Goal: Information Seeking & Learning: Check status

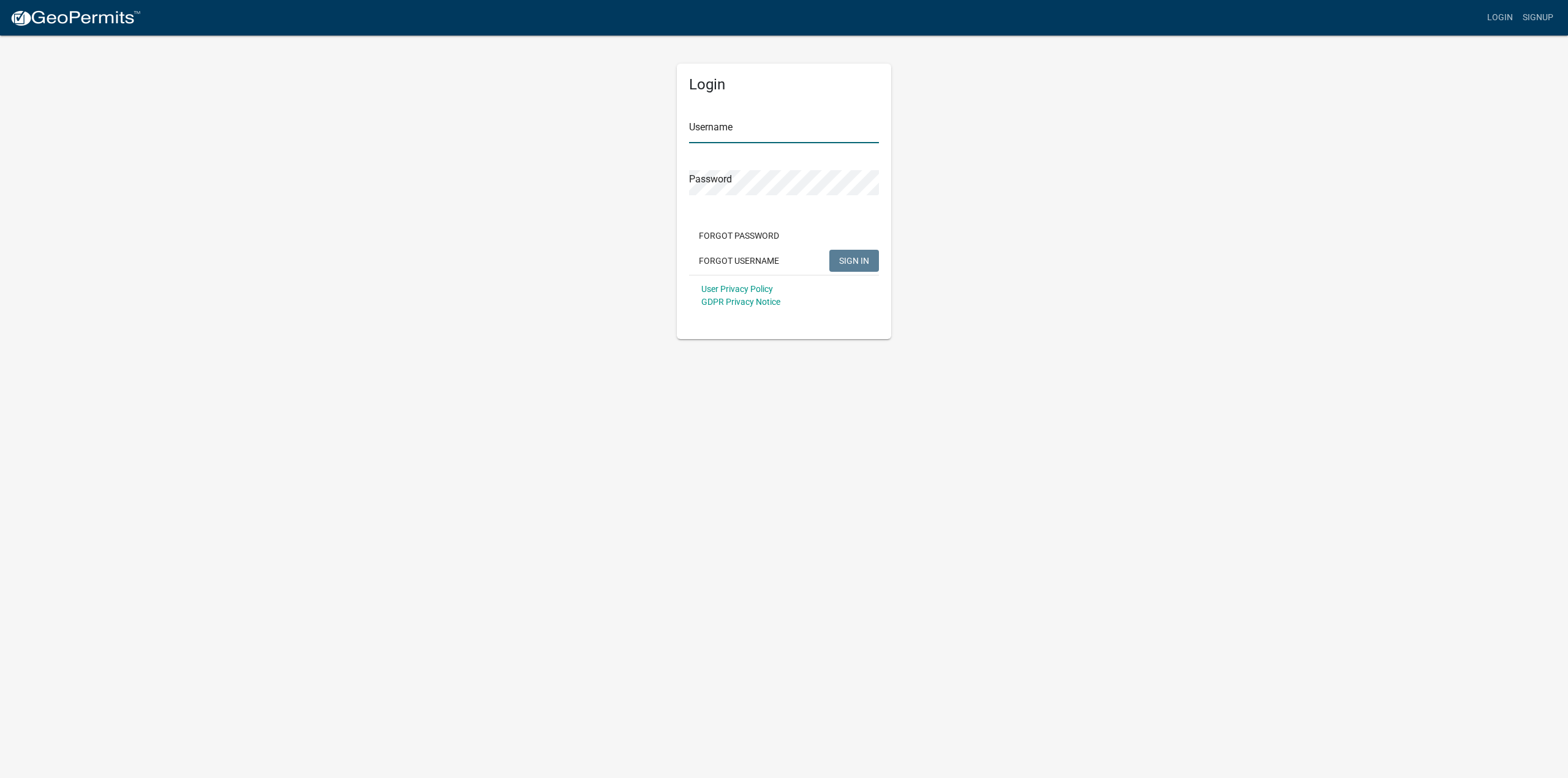
type input "peyton.[PERSON_NAME]"
click at [864, 261] on span "SIGN IN" at bounding box center [854, 261] width 30 height 10
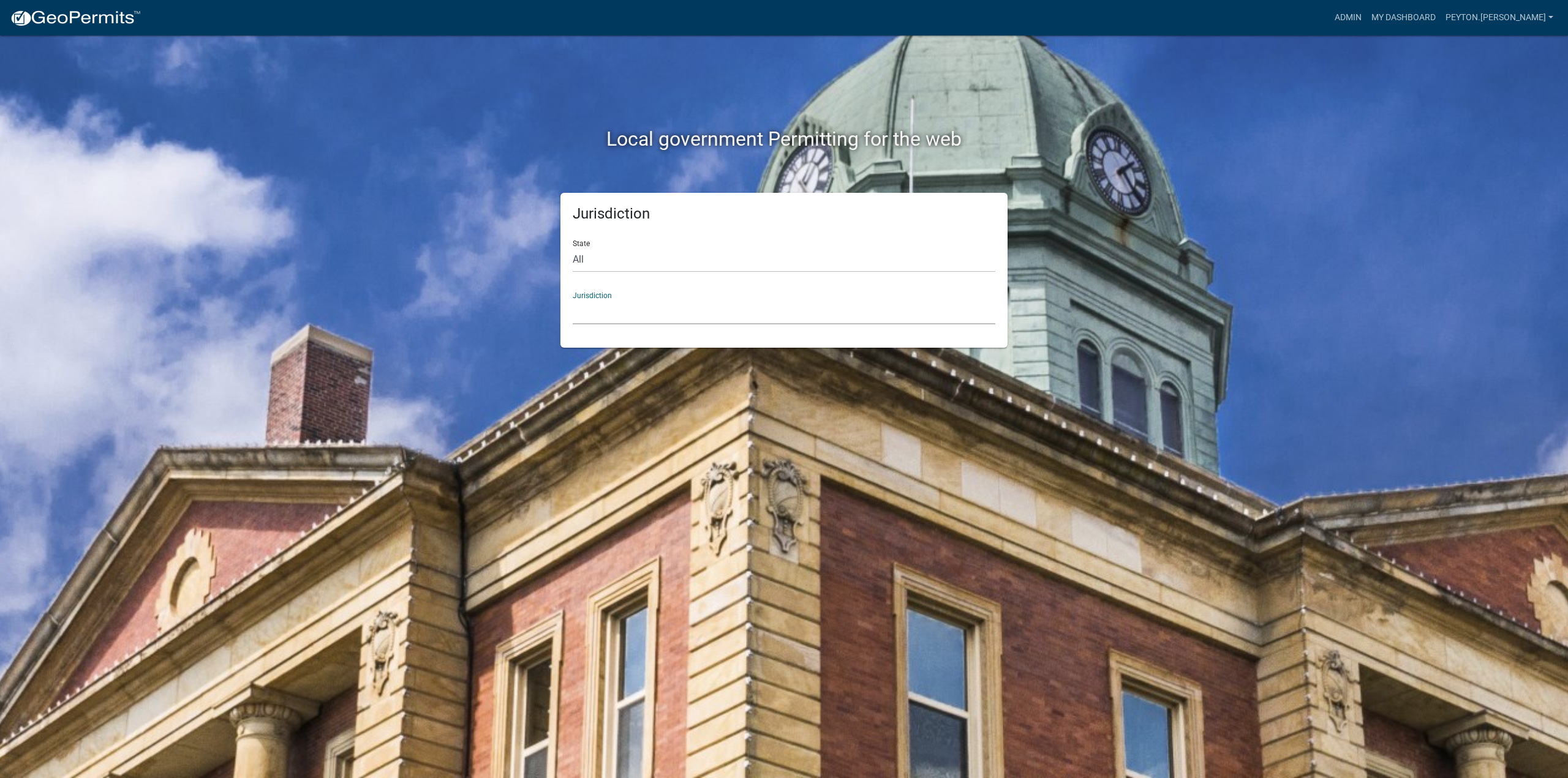
click at [662, 317] on select "[GEOGRAPHIC_DATA], [US_STATE] [GEOGRAPHIC_DATA], [US_STATE][PERSON_NAME][GEOGRA…" at bounding box center [783, 312] width 423 height 25
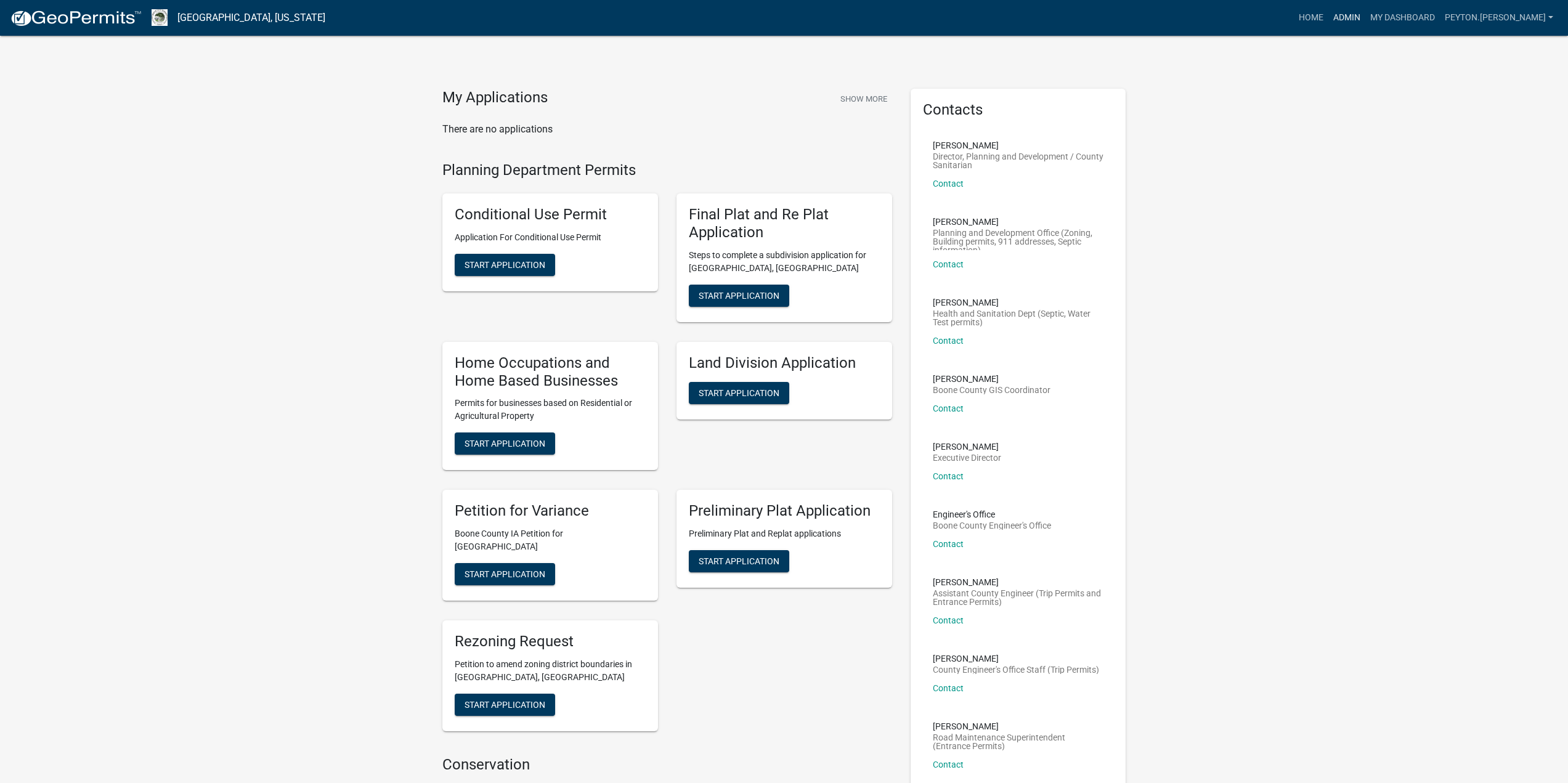
click at [1365, 23] on link "Admin" at bounding box center [1346, 18] width 37 height 23
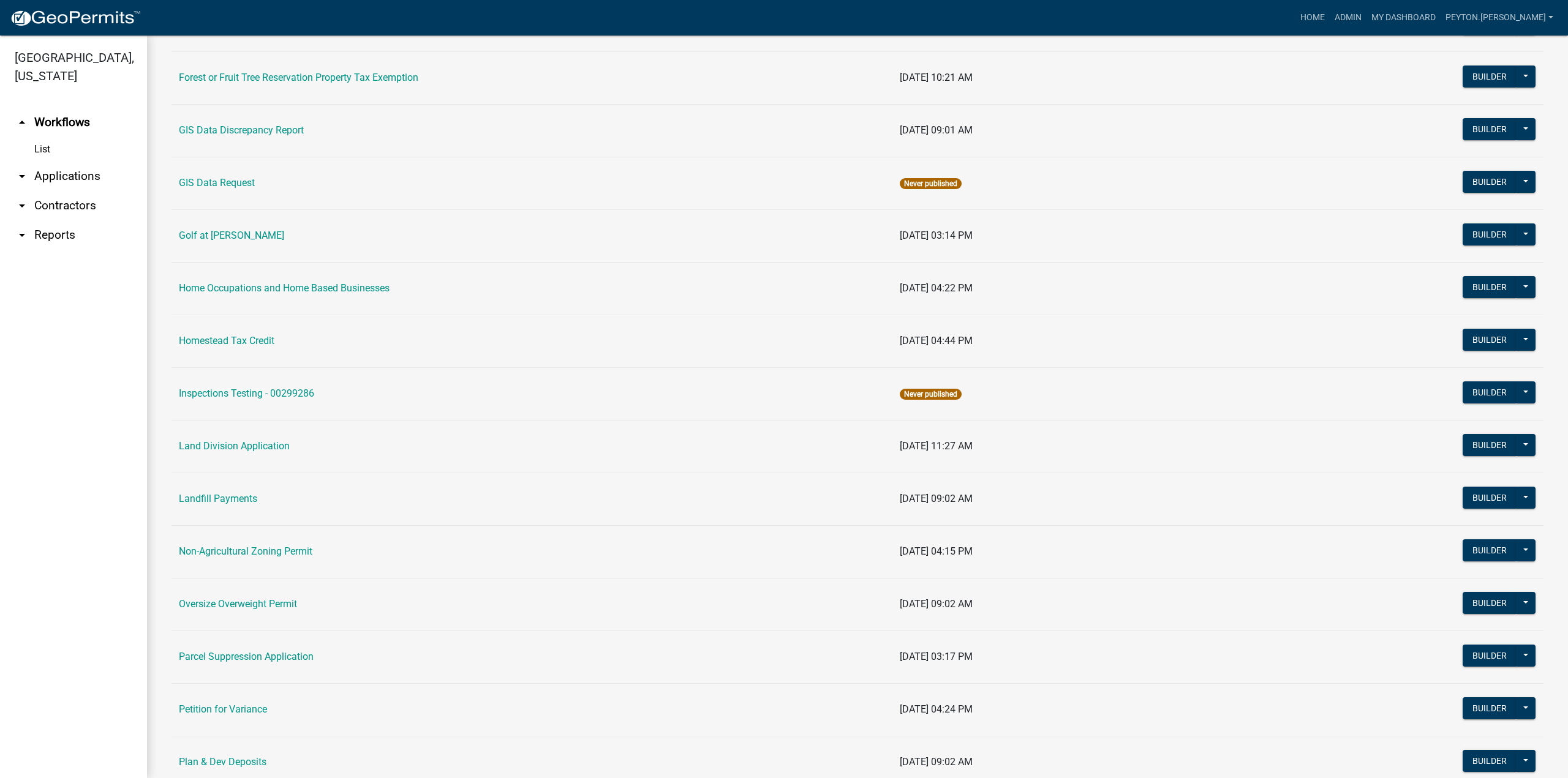
scroll to position [857, 0]
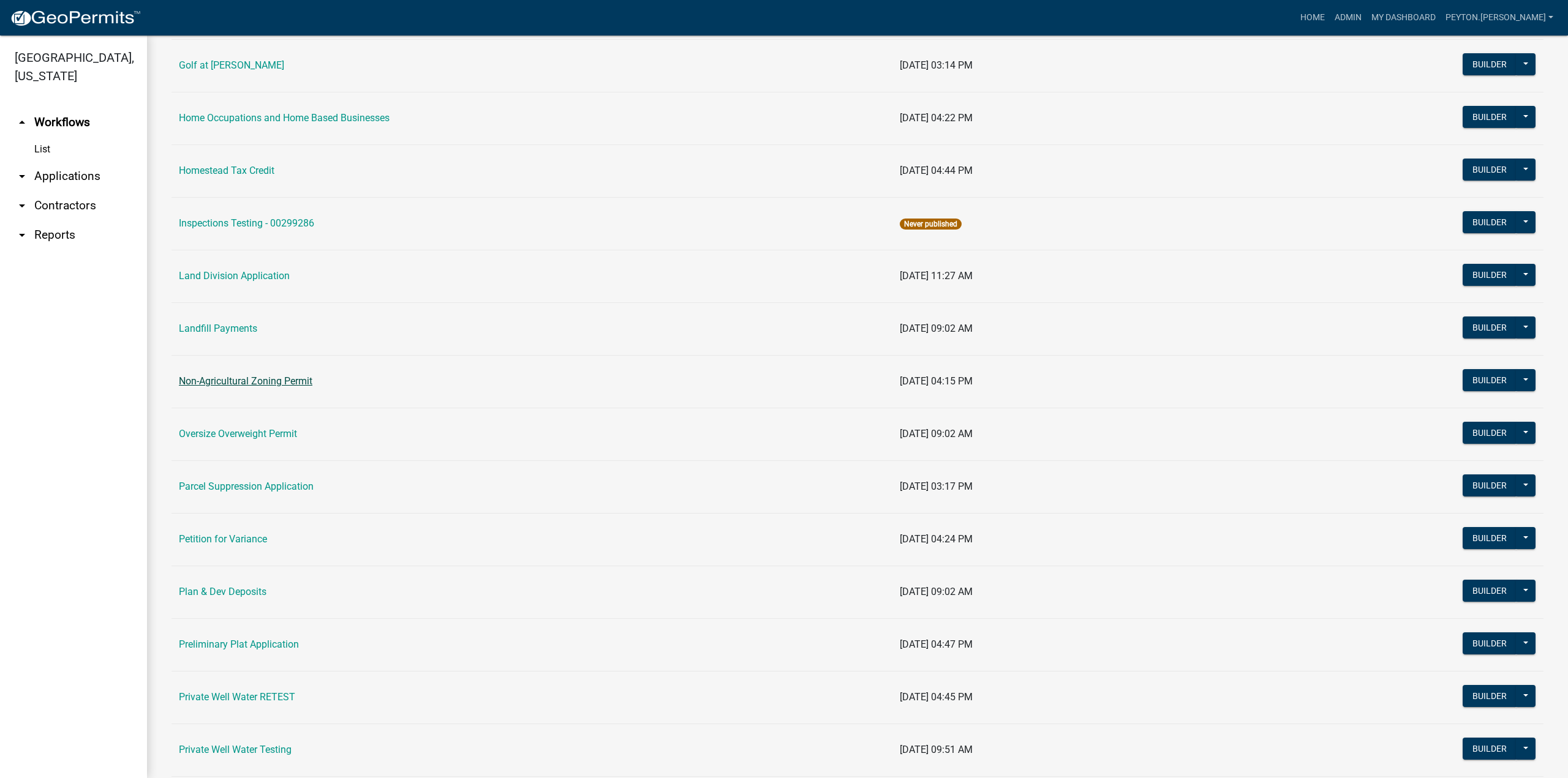
click at [302, 385] on link "Non-Agricultural Zoning Permit" at bounding box center [245, 381] width 133 height 12
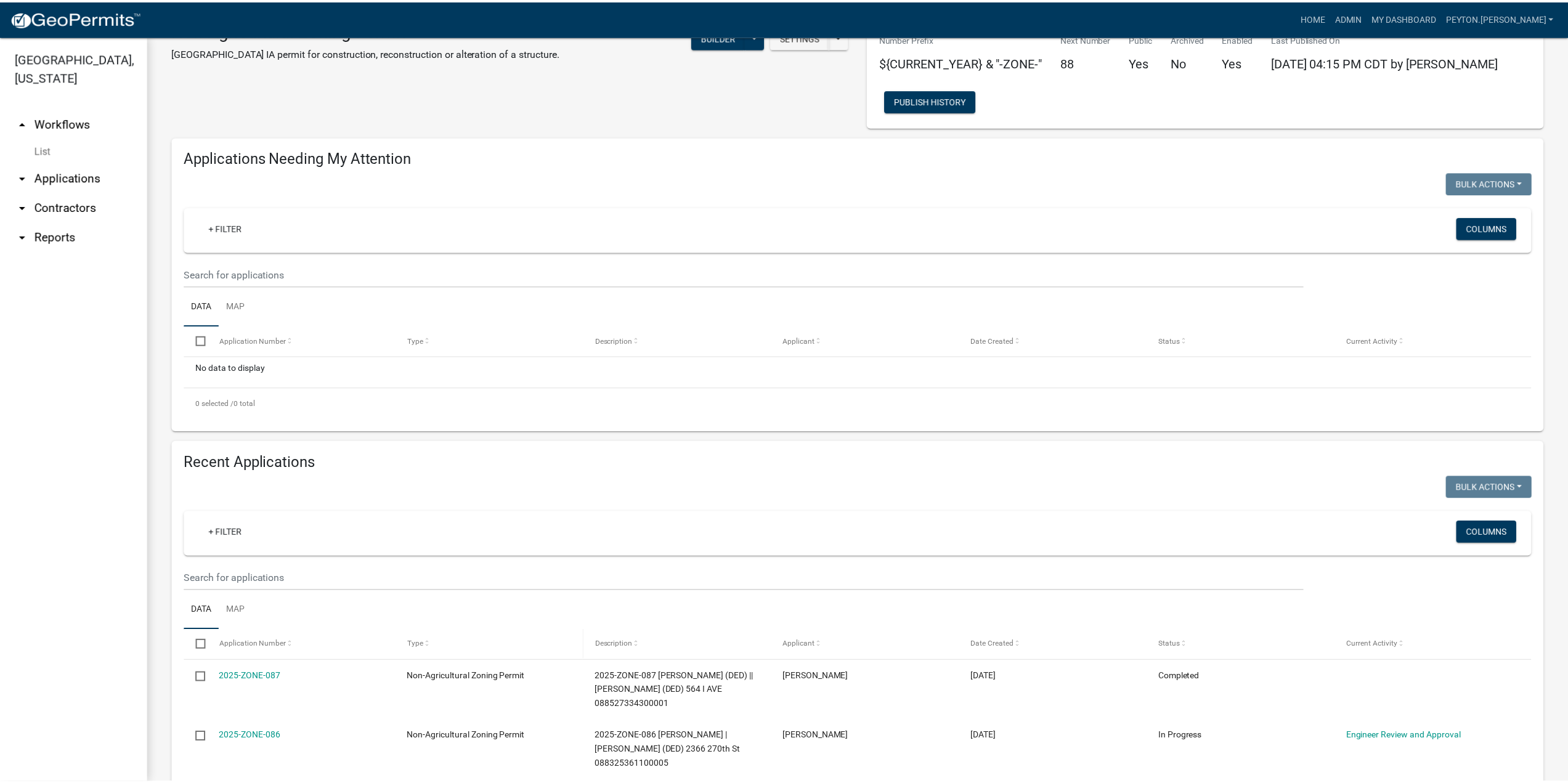
scroll to position [62, 0]
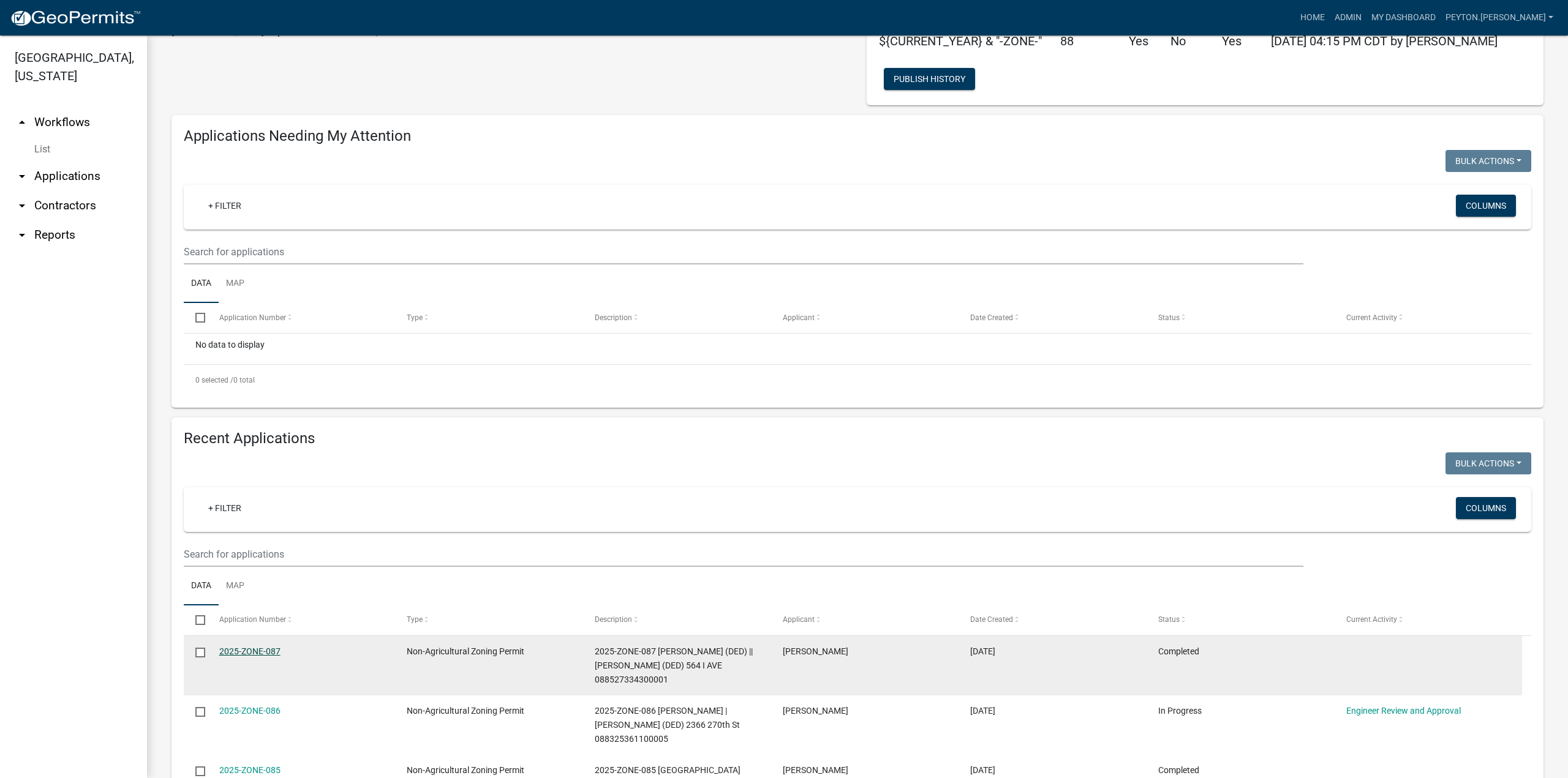
click at [271, 654] on link "2025-ZONE-087" at bounding box center [250, 651] width 61 height 10
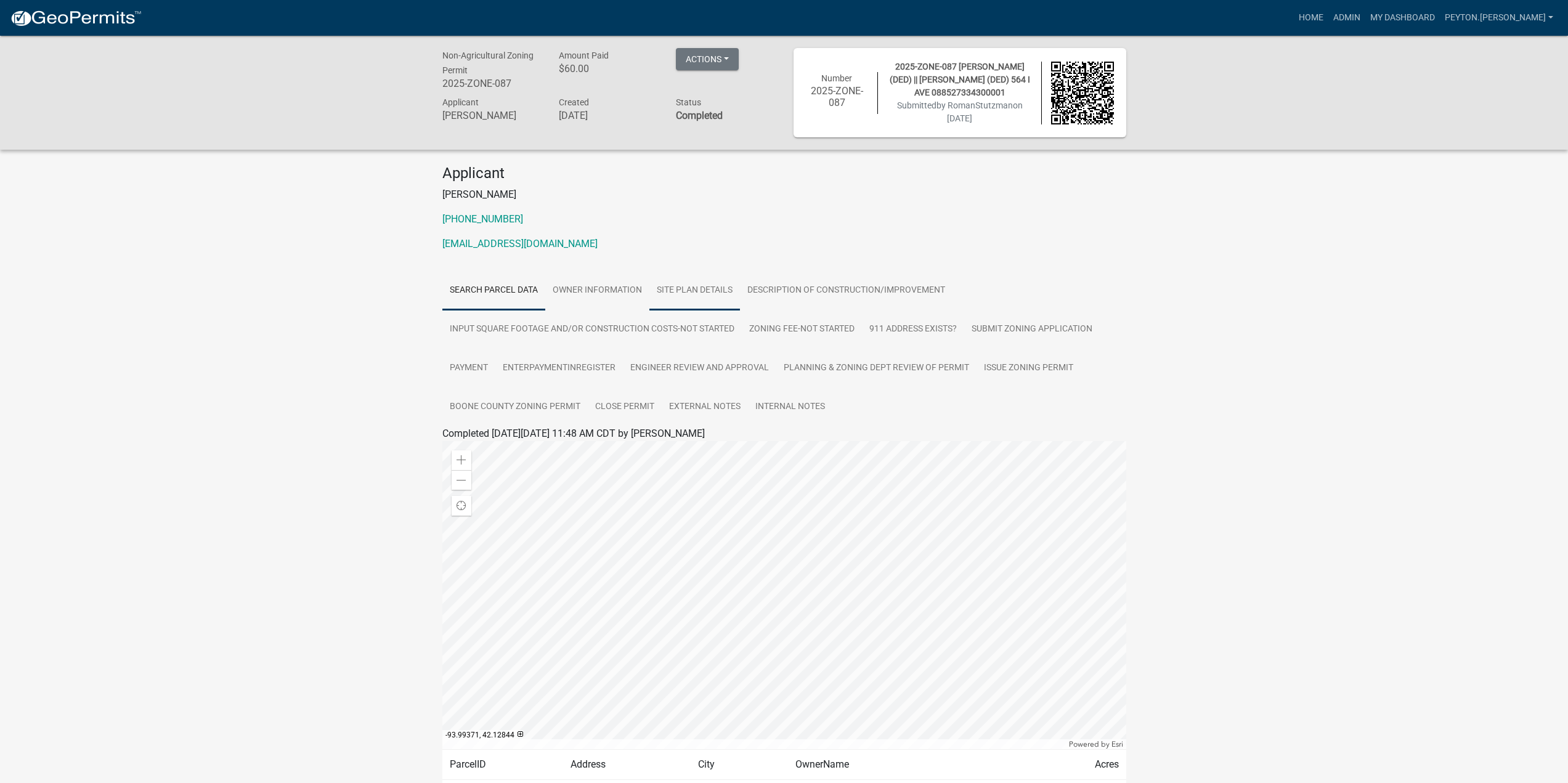
click at [687, 290] on link "Site Plan Details" at bounding box center [695, 290] width 91 height 39
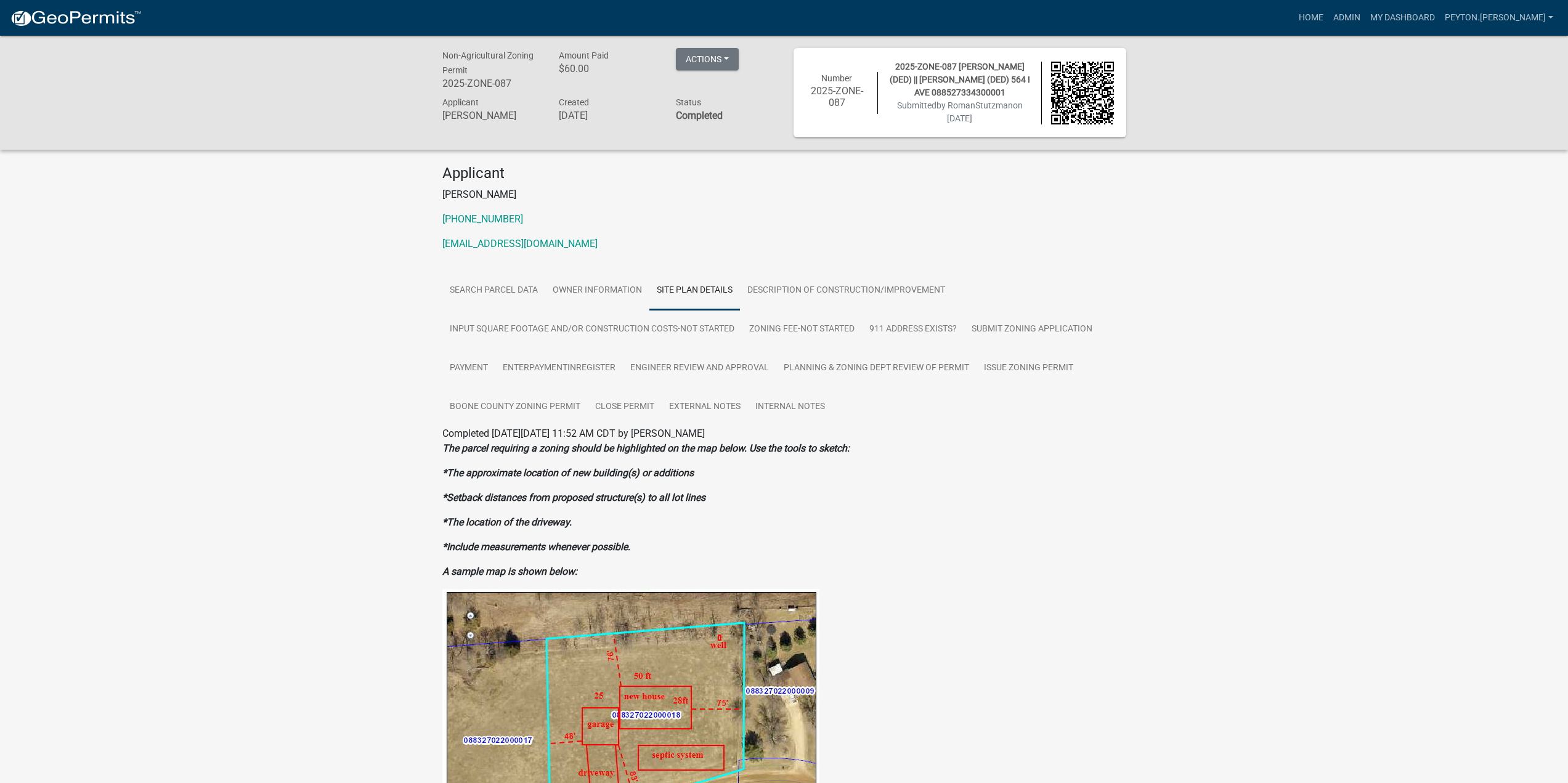
drag, startPoint x: 887, startPoint y: 663, endPoint x: 884, endPoint y: 654, distance: 9.5
click at [885, 658] on figure at bounding box center [784, 714] width 684 height 251
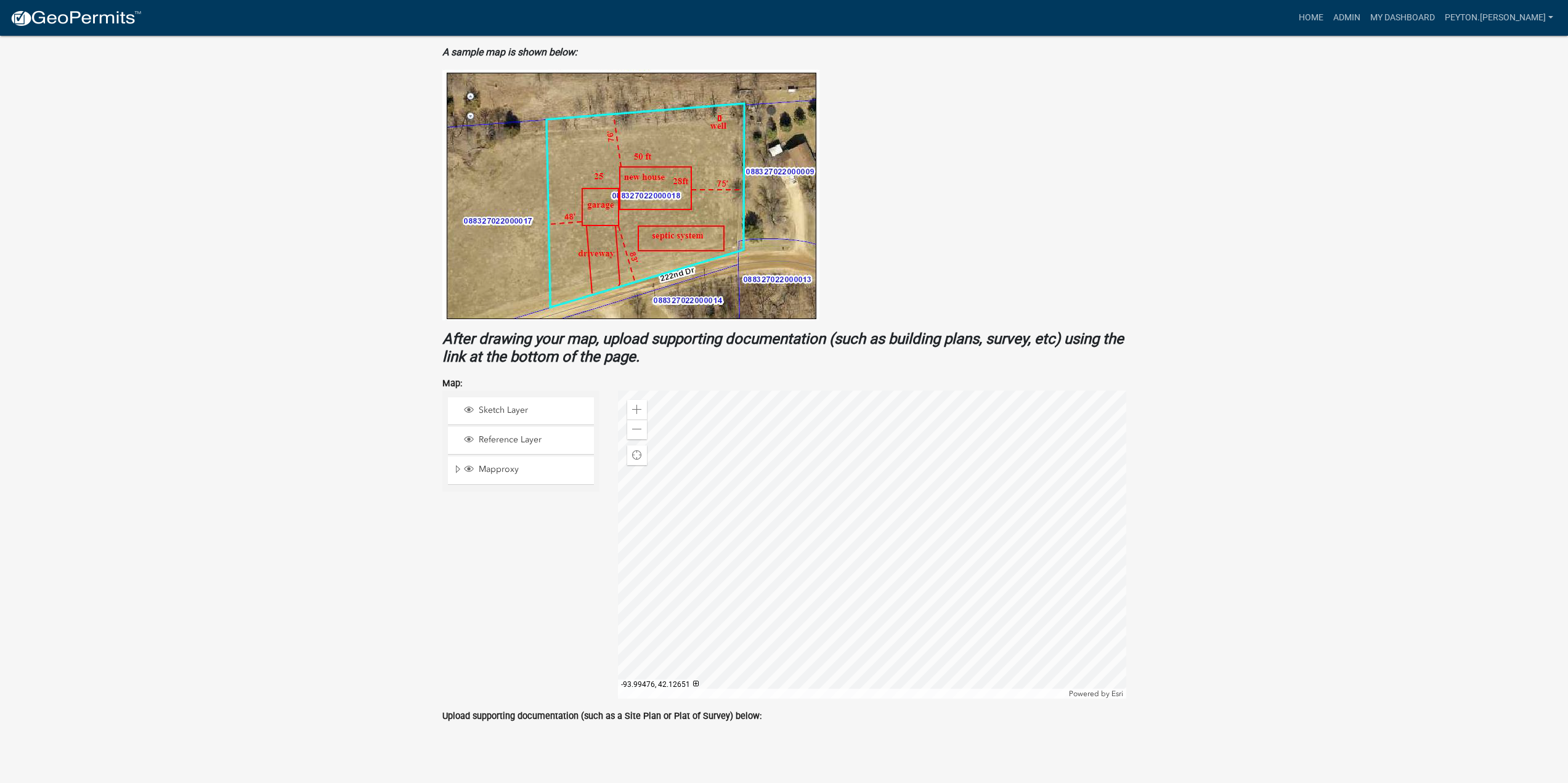
scroll to position [531, 0]
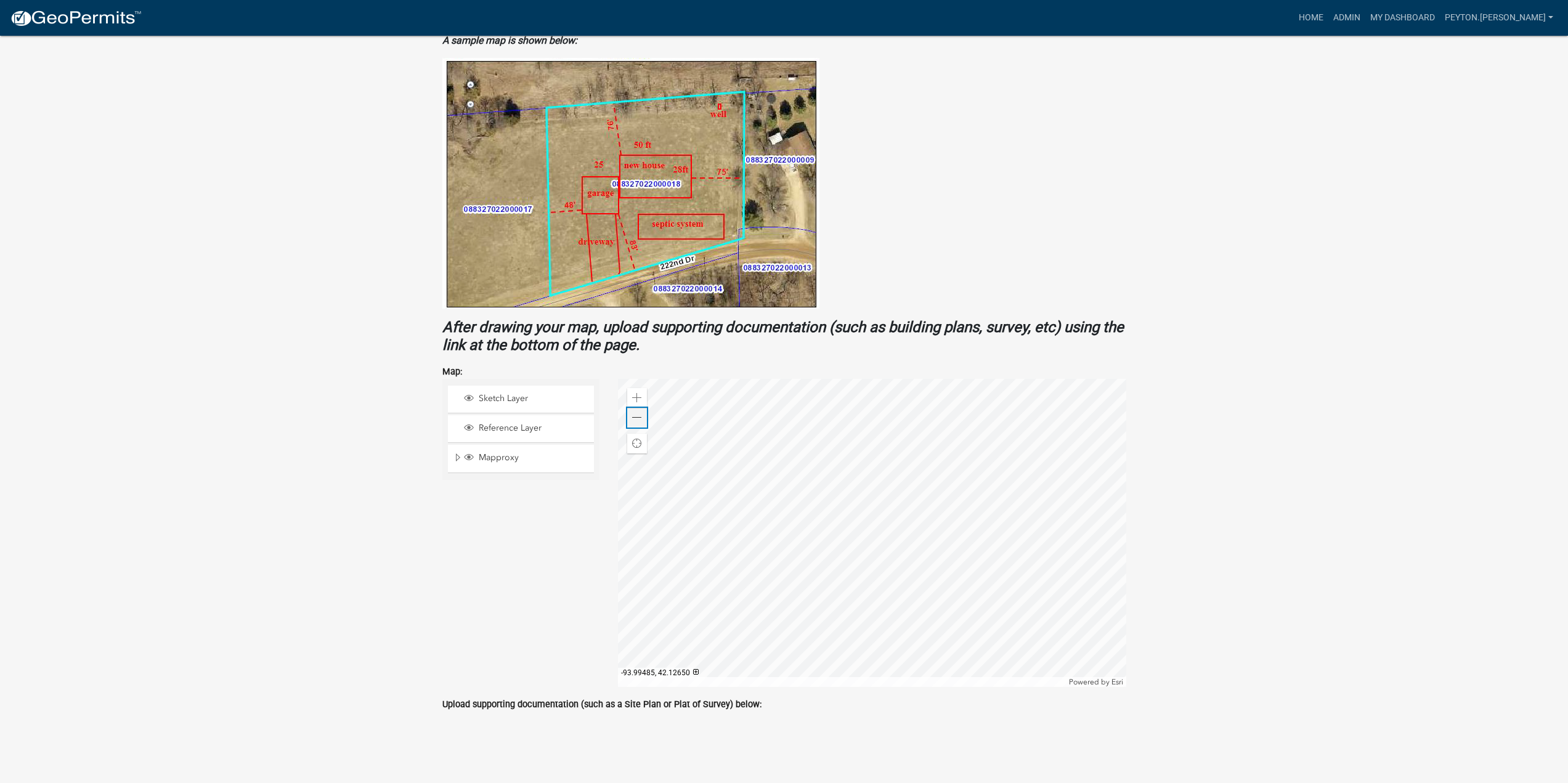
click at [641, 422] on span at bounding box center [637, 418] width 10 height 10
click at [640, 422] on span at bounding box center [637, 418] width 10 height 10
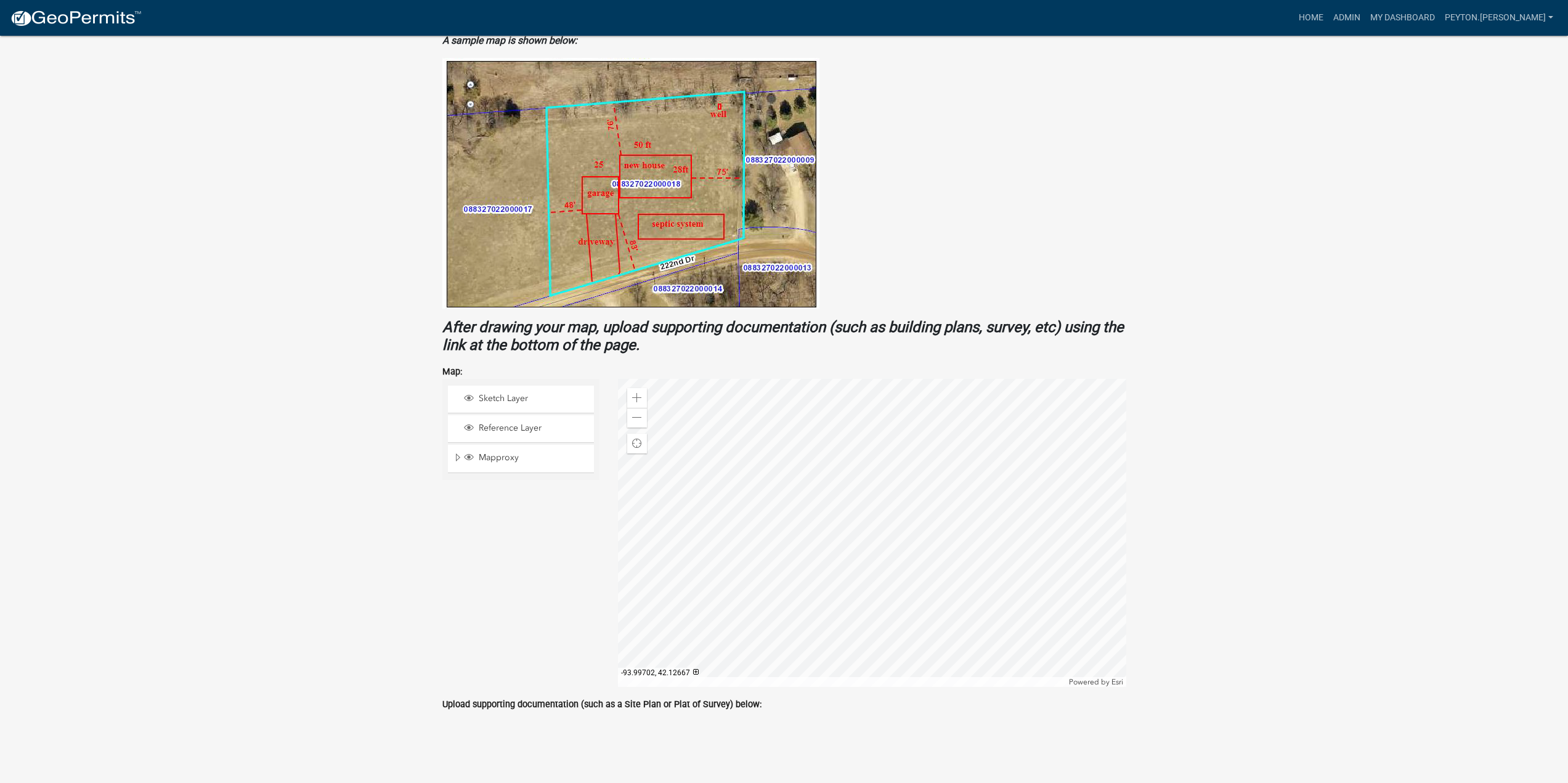
click at [753, 517] on div at bounding box center [872, 532] width 508 height 308
click at [708, 554] on div at bounding box center [872, 532] width 508 height 308
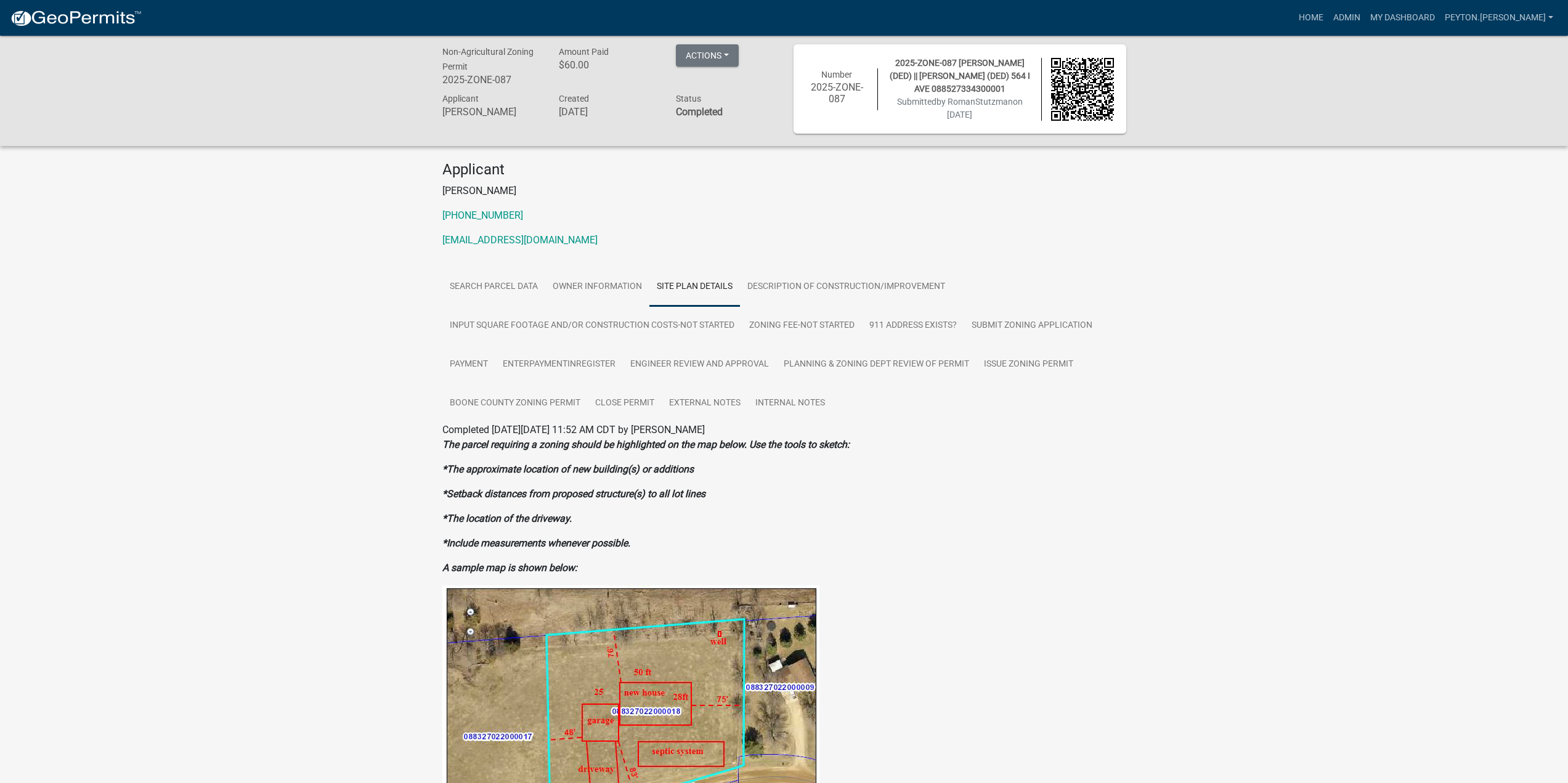
scroll to position [0, 0]
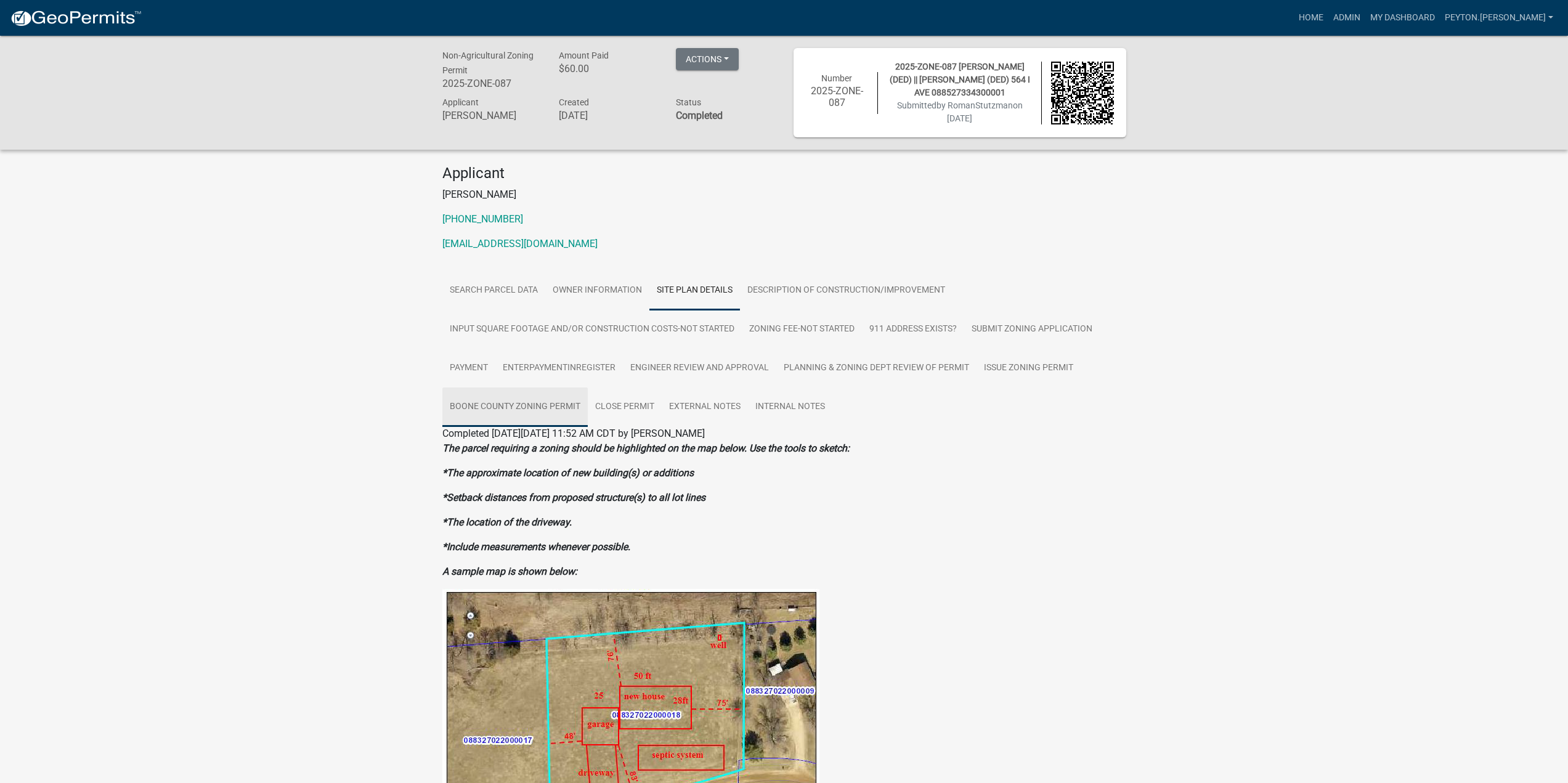
click at [520, 395] on link "Boone County Zoning Permit" at bounding box center [515, 407] width 146 height 39
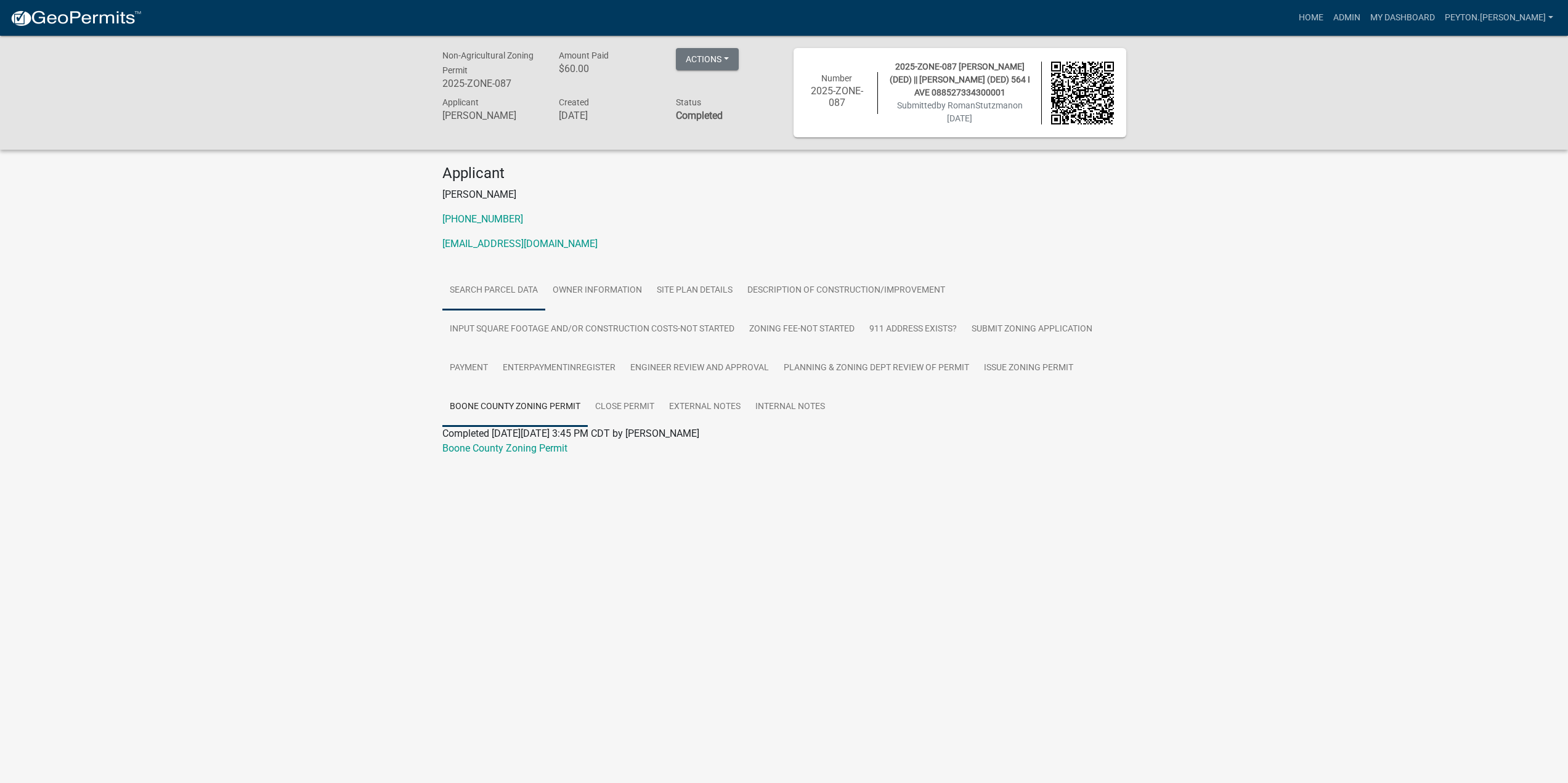
click at [504, 299] on link "Search Parcel Data" at bounding box center [494, 290] width 103 height 39
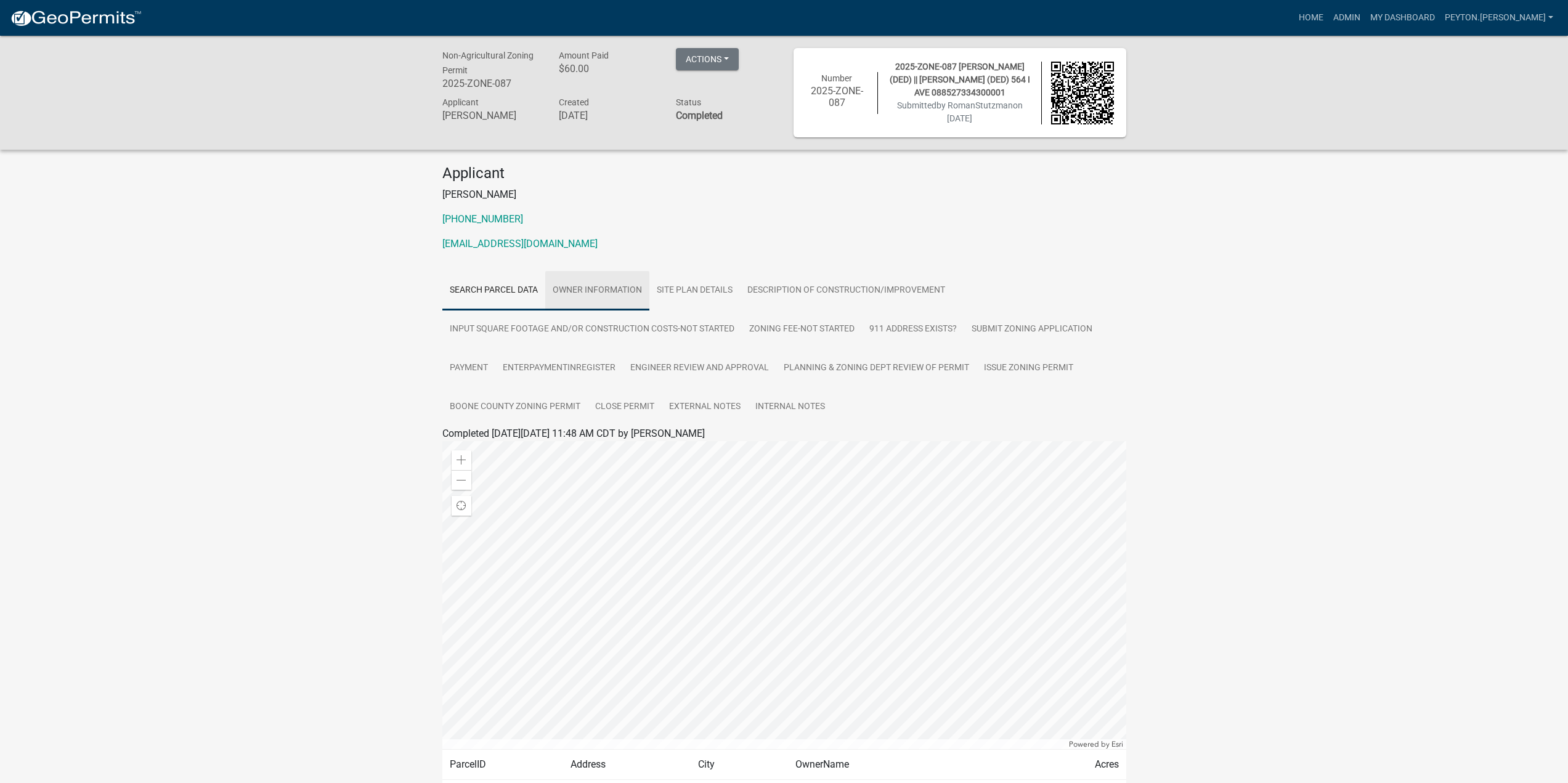
click at [600, 290] on link "Owner Information" at bounding box center [598, 290] width 104 height 39
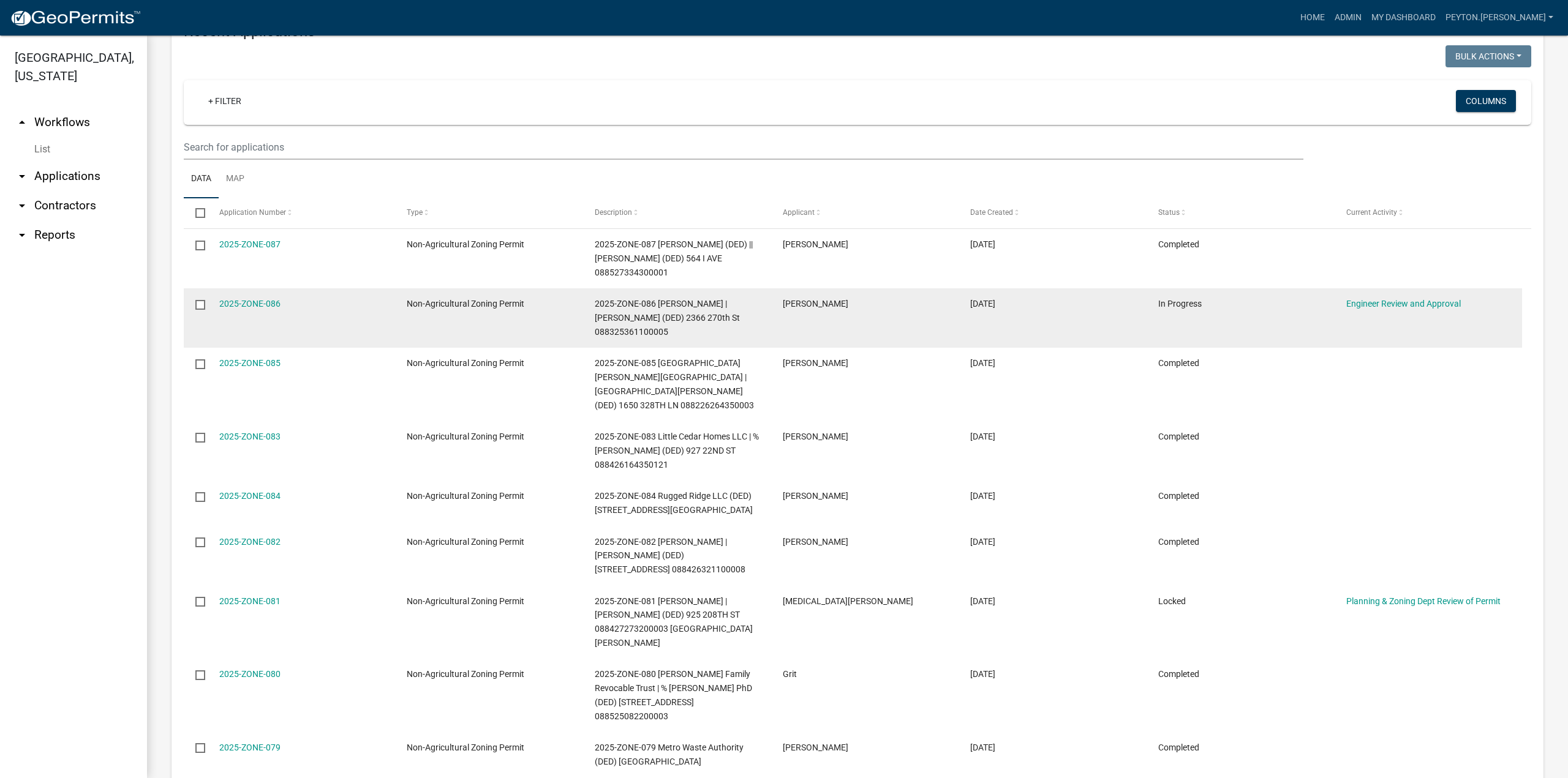
scroll to position [490, 0]
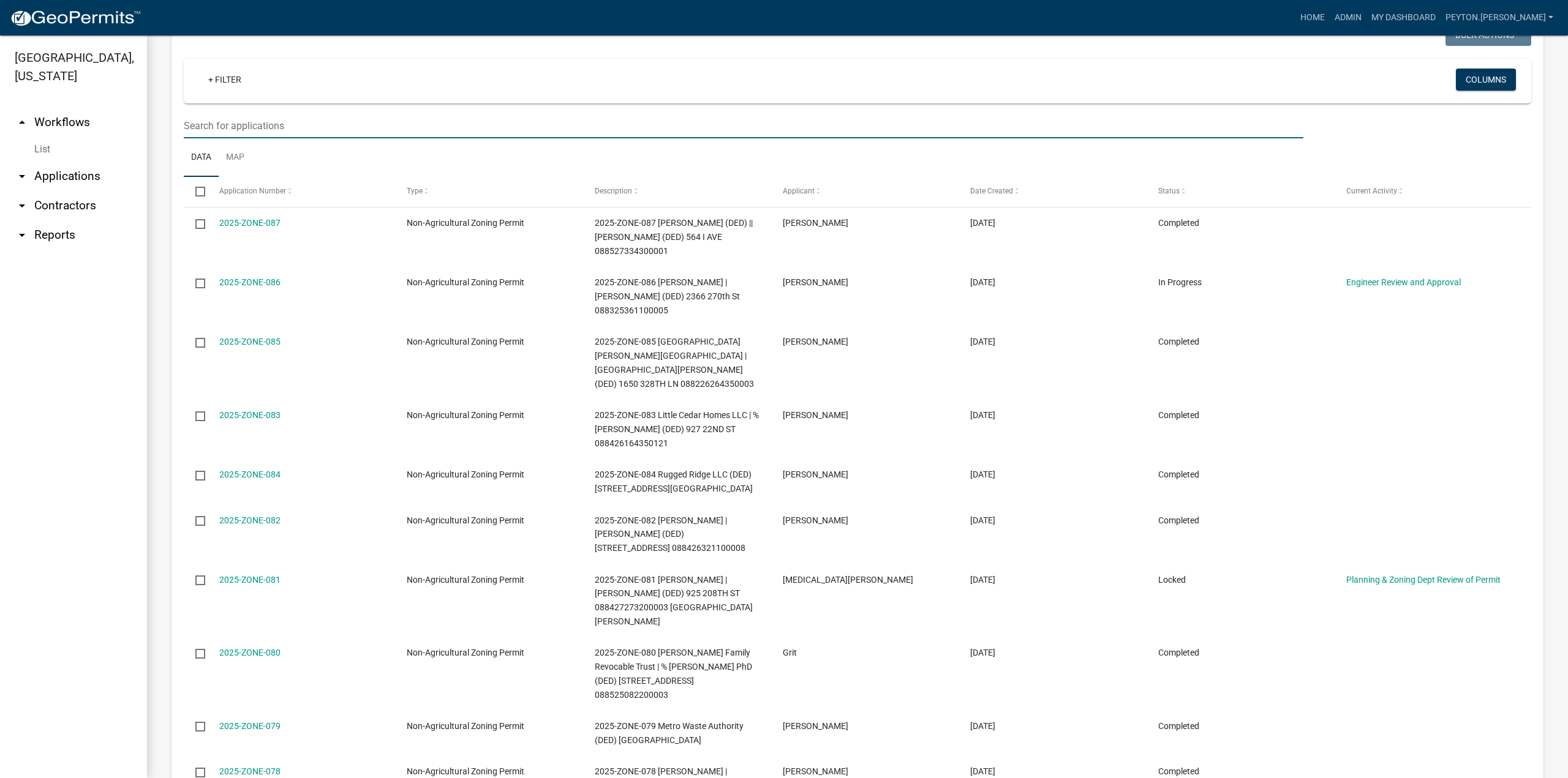
click at [233, 130] on input "text" at bounding box center [743, 125] width 1119 height 25
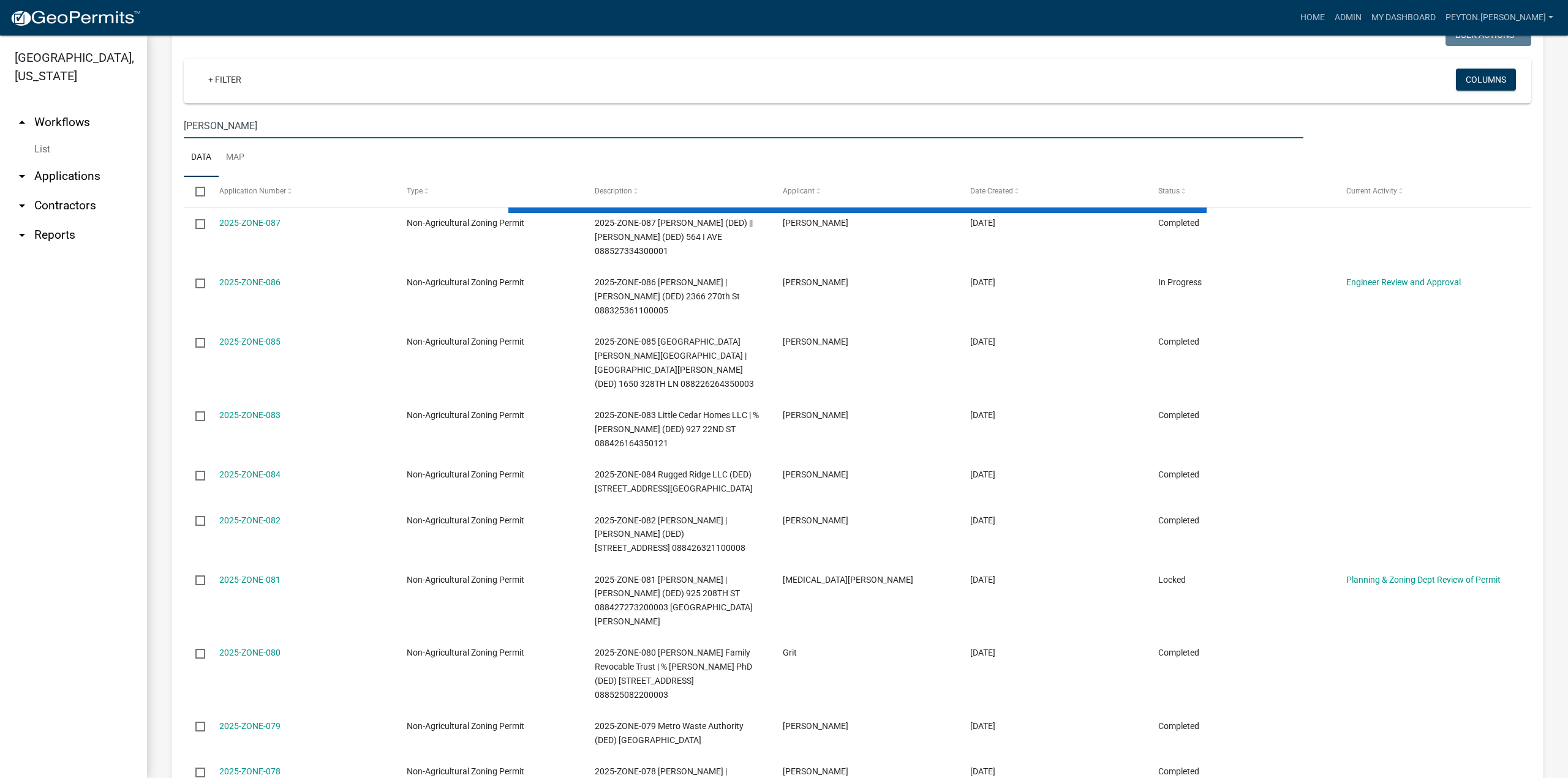
type input "[PERSON_NAME]"
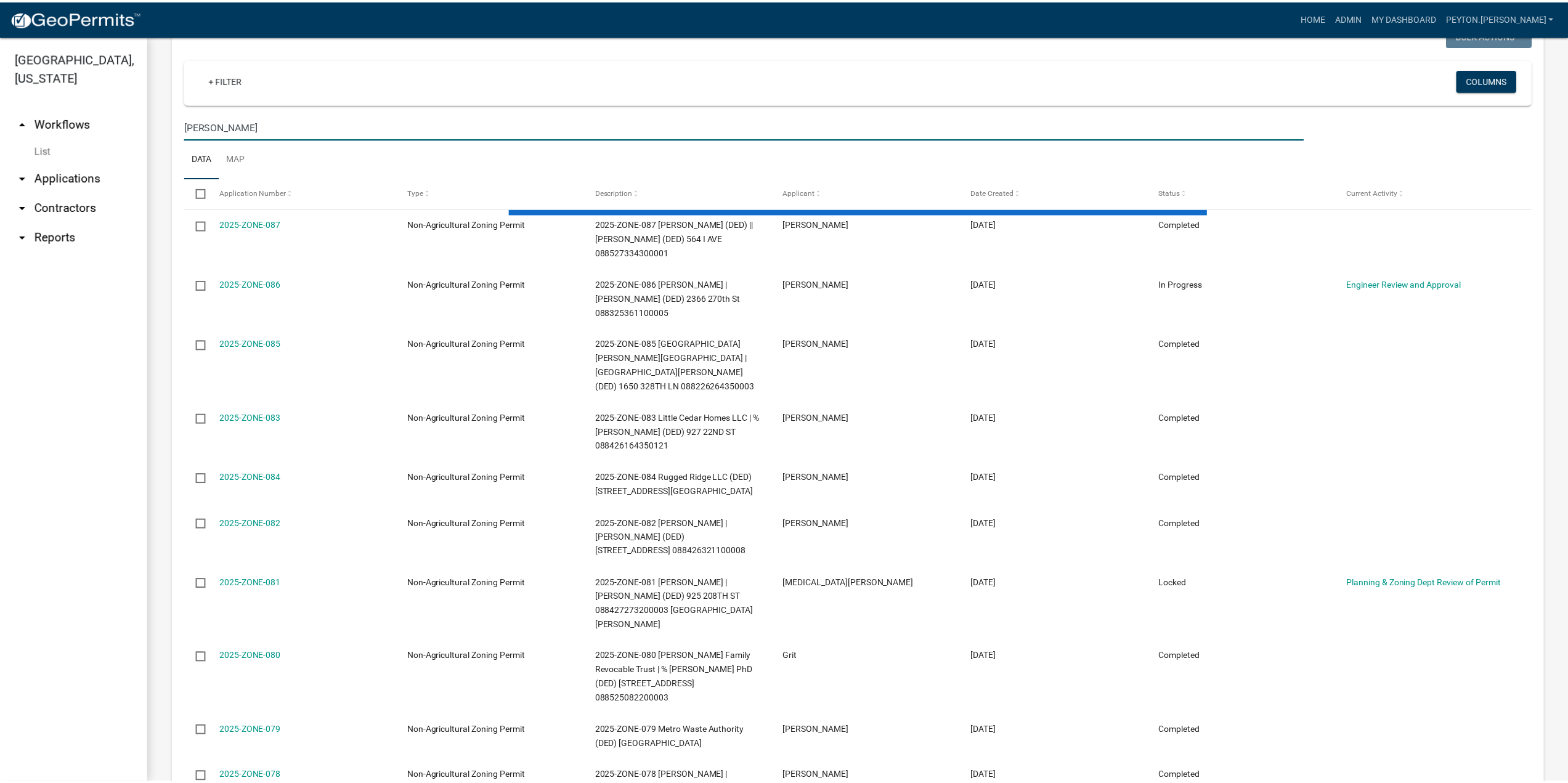
scroll to position [321, 0]
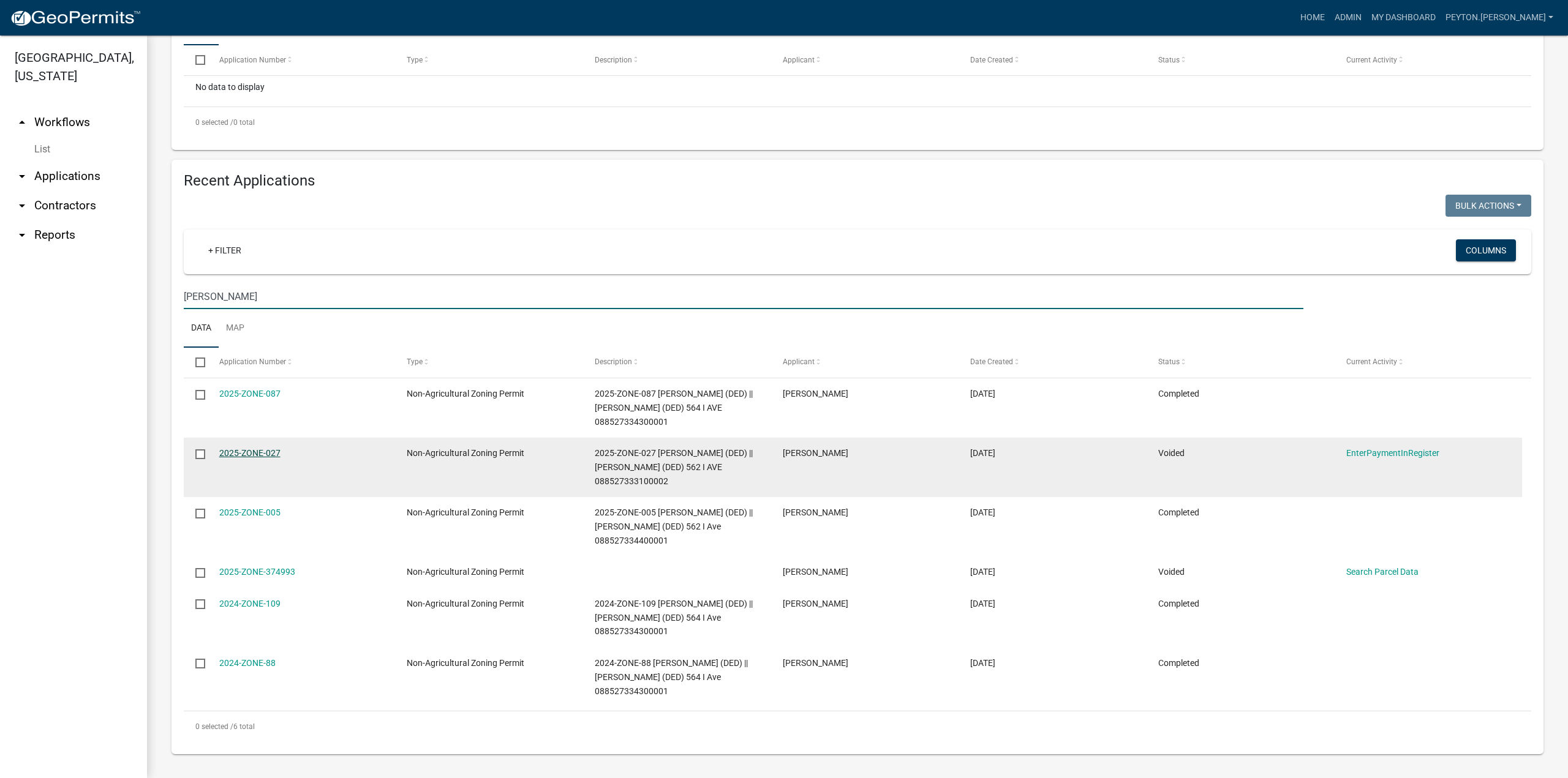
click at [256, 456] on link "2025-ZONE-027" at bounding box center [250, 453] width 61 height 10
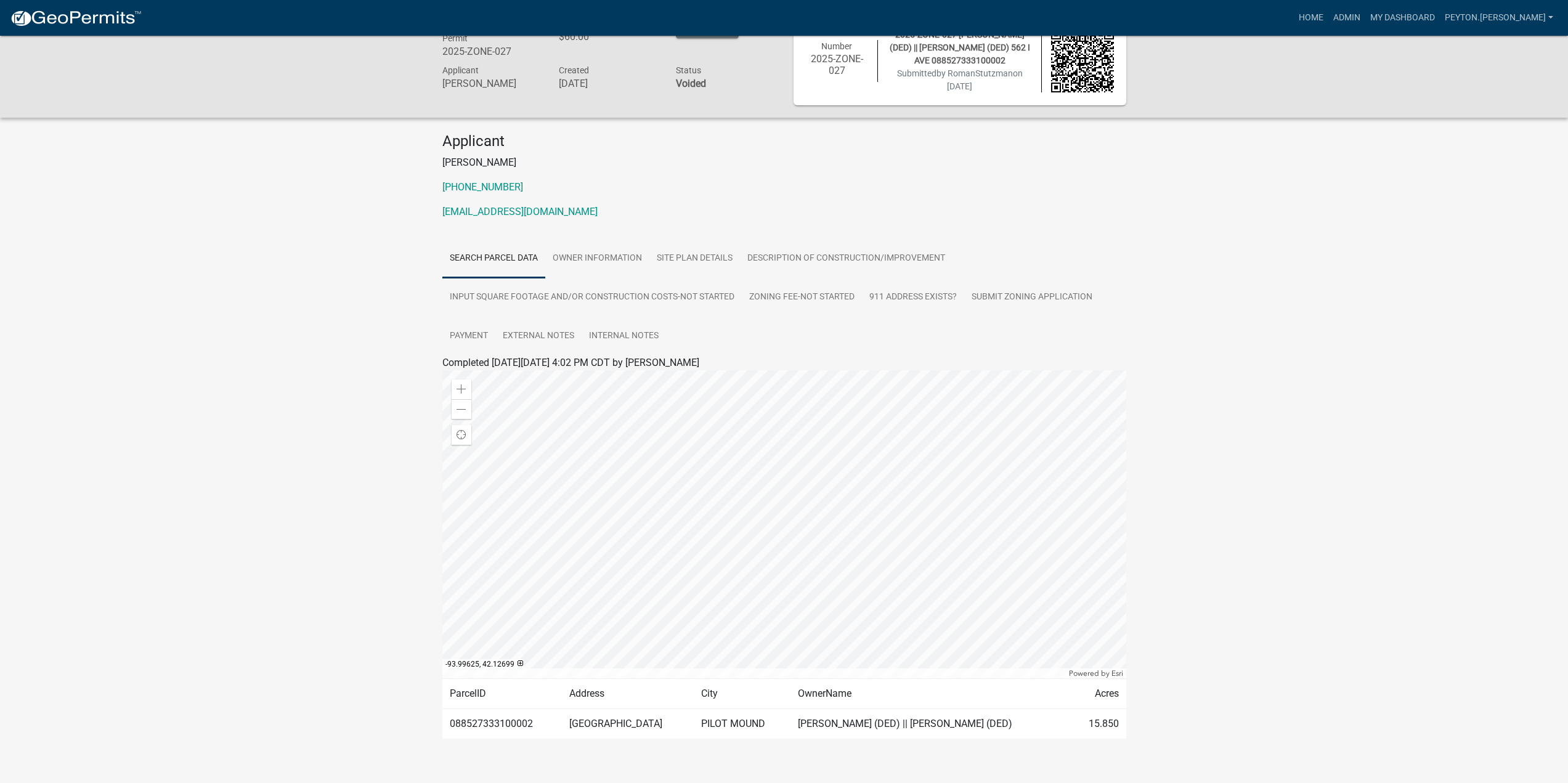
scroll to position [49, 0]
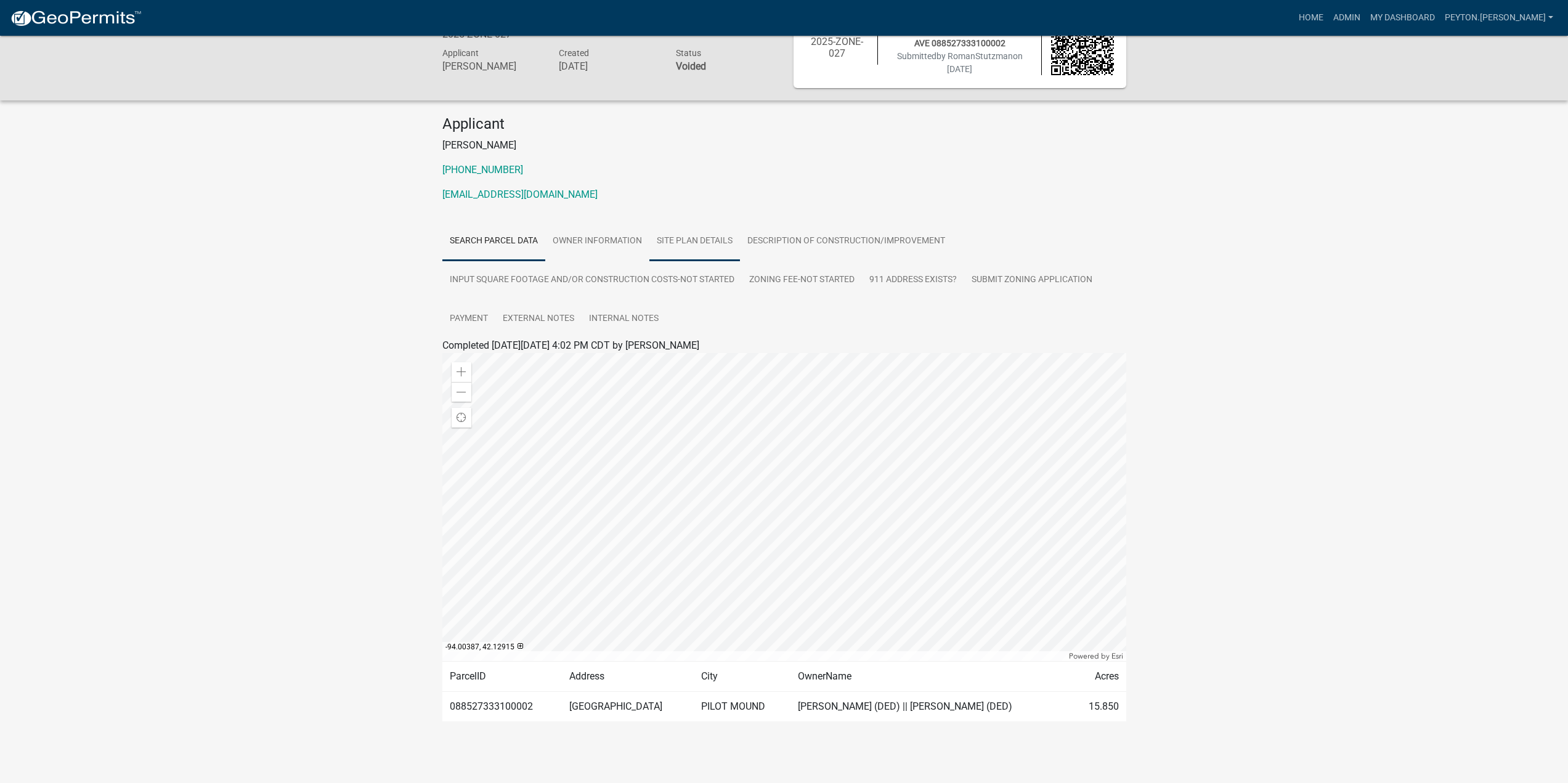
click at [706, 229] on link "Site Plan Details" at bounding box center [695, 241] width 91 height 39
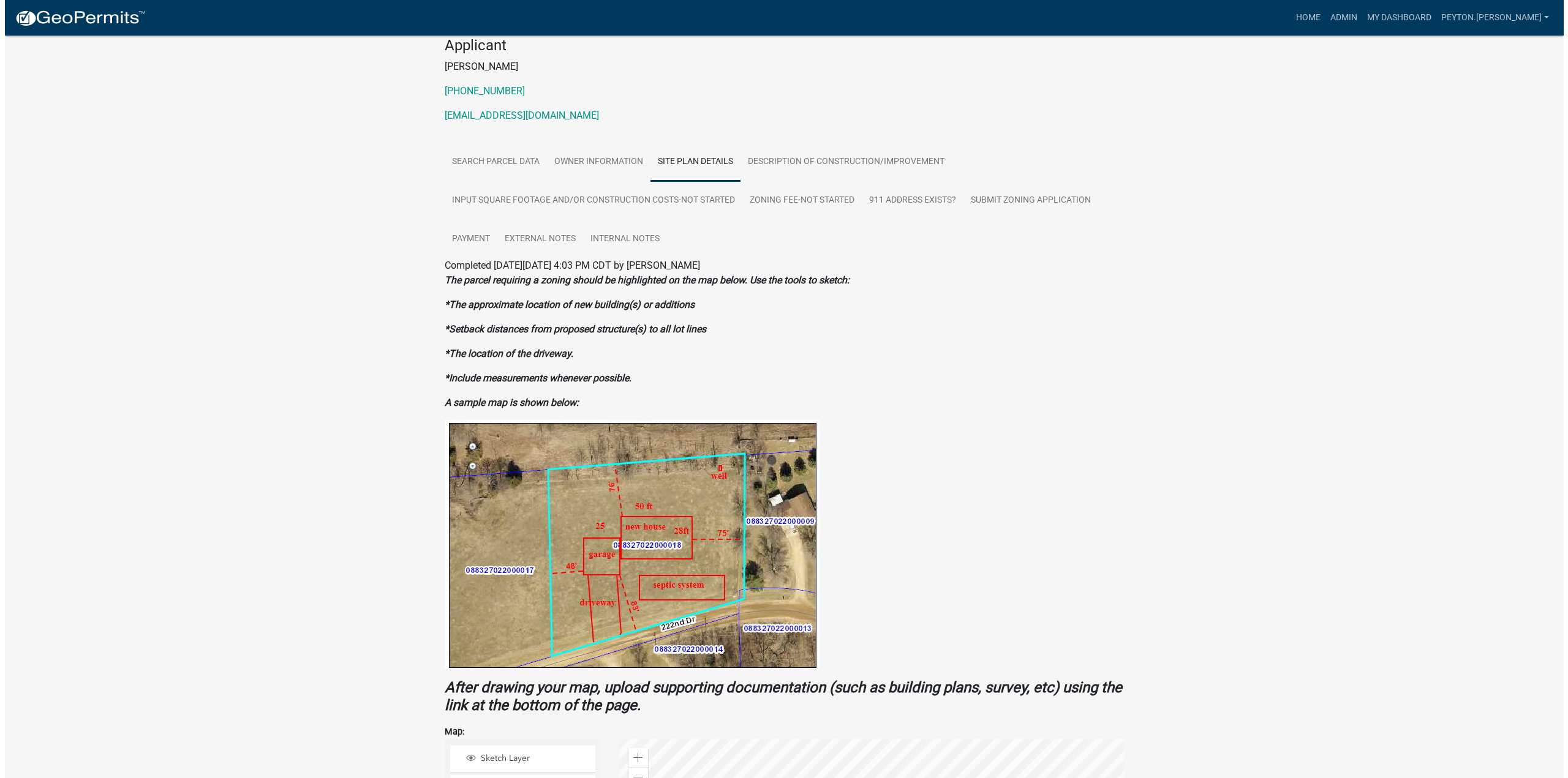
scroll to position [0, 0]
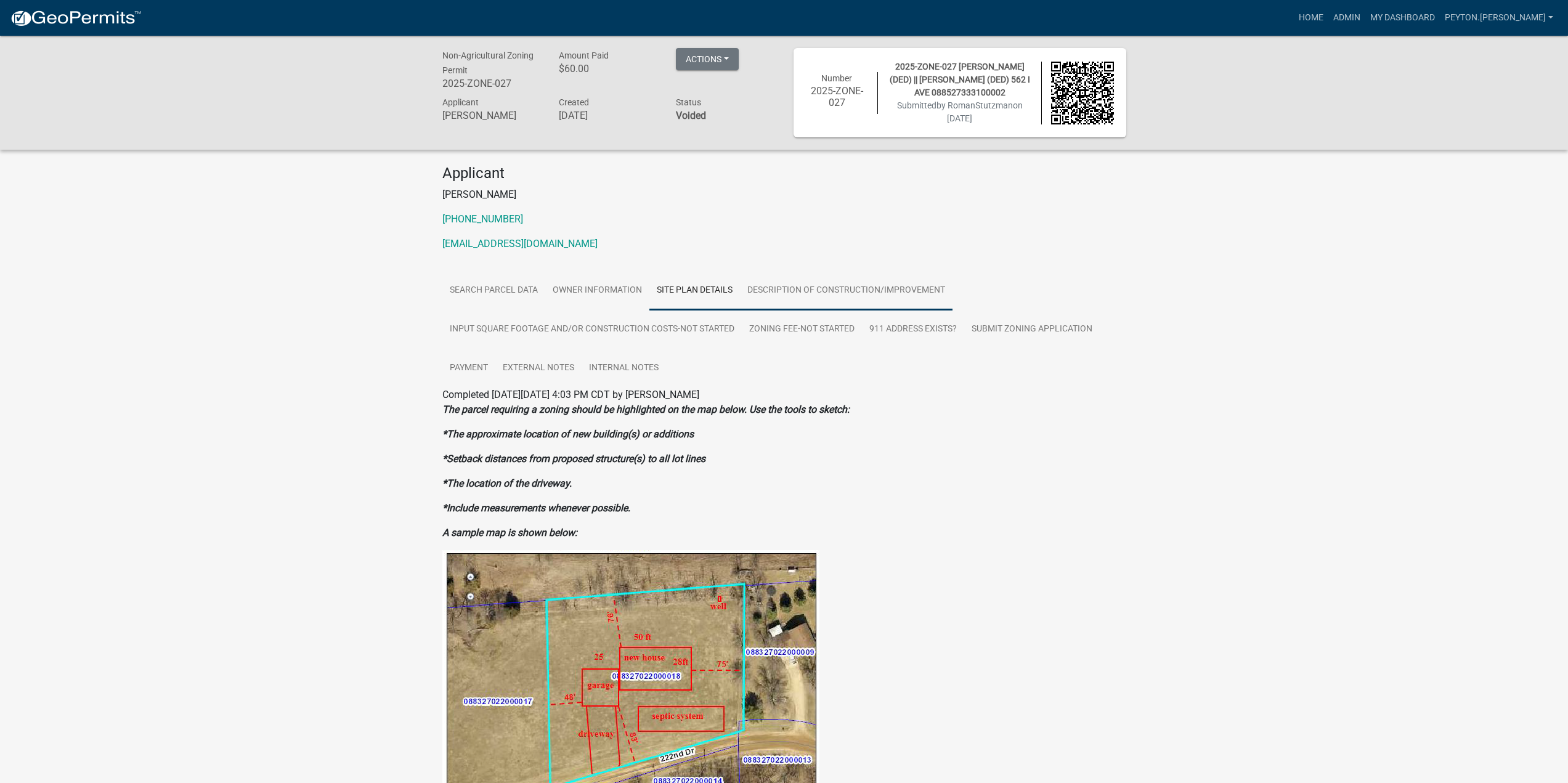
click at [836, 280] on link "Description of Construction/Improvement" at bounding box center [846, 290] width 212 height 39
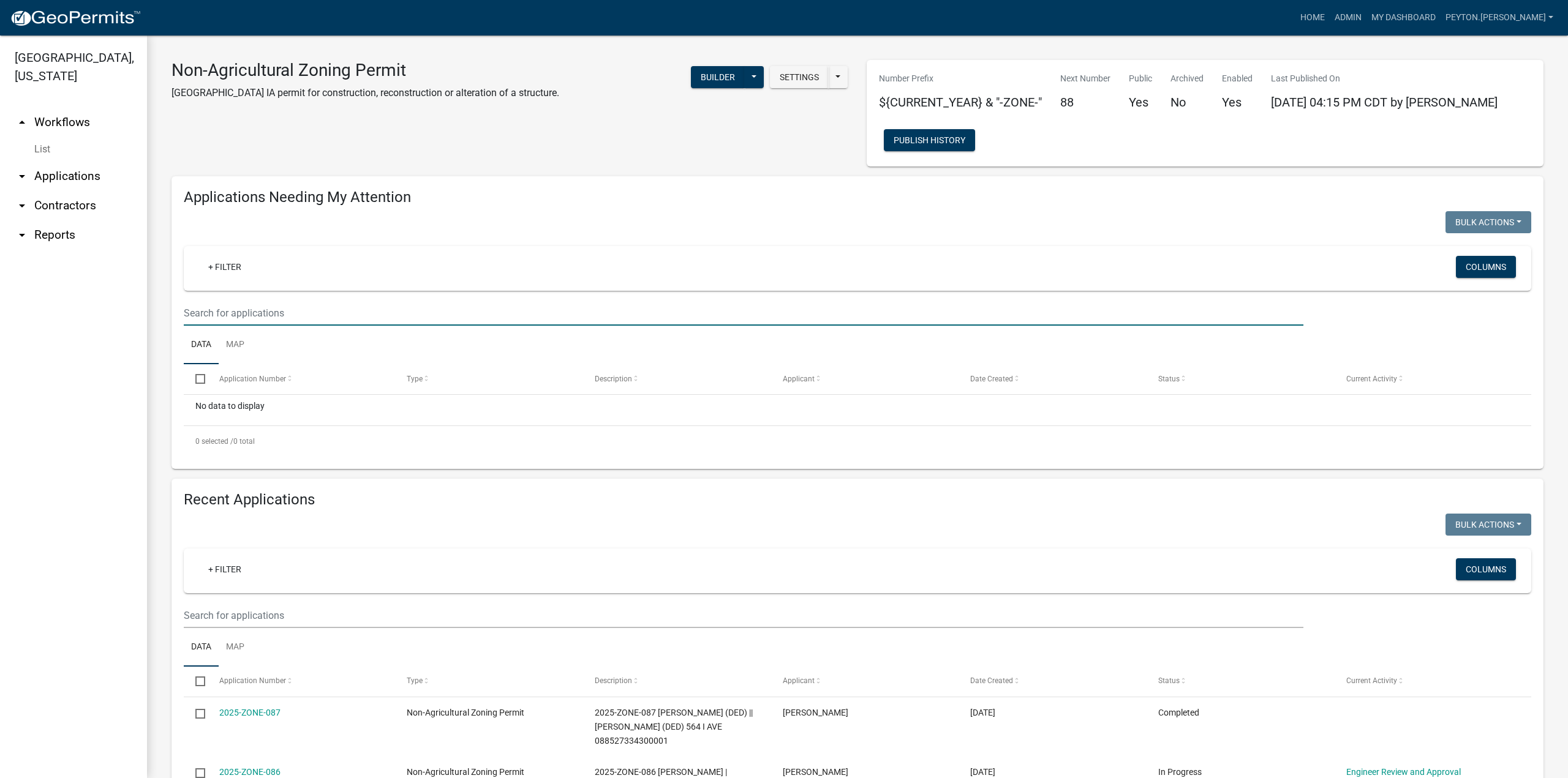
click at [305, 304] on input "text" at bounding box center [743, 313] width 1119 height 25
type input "[PERSON_NAME]"
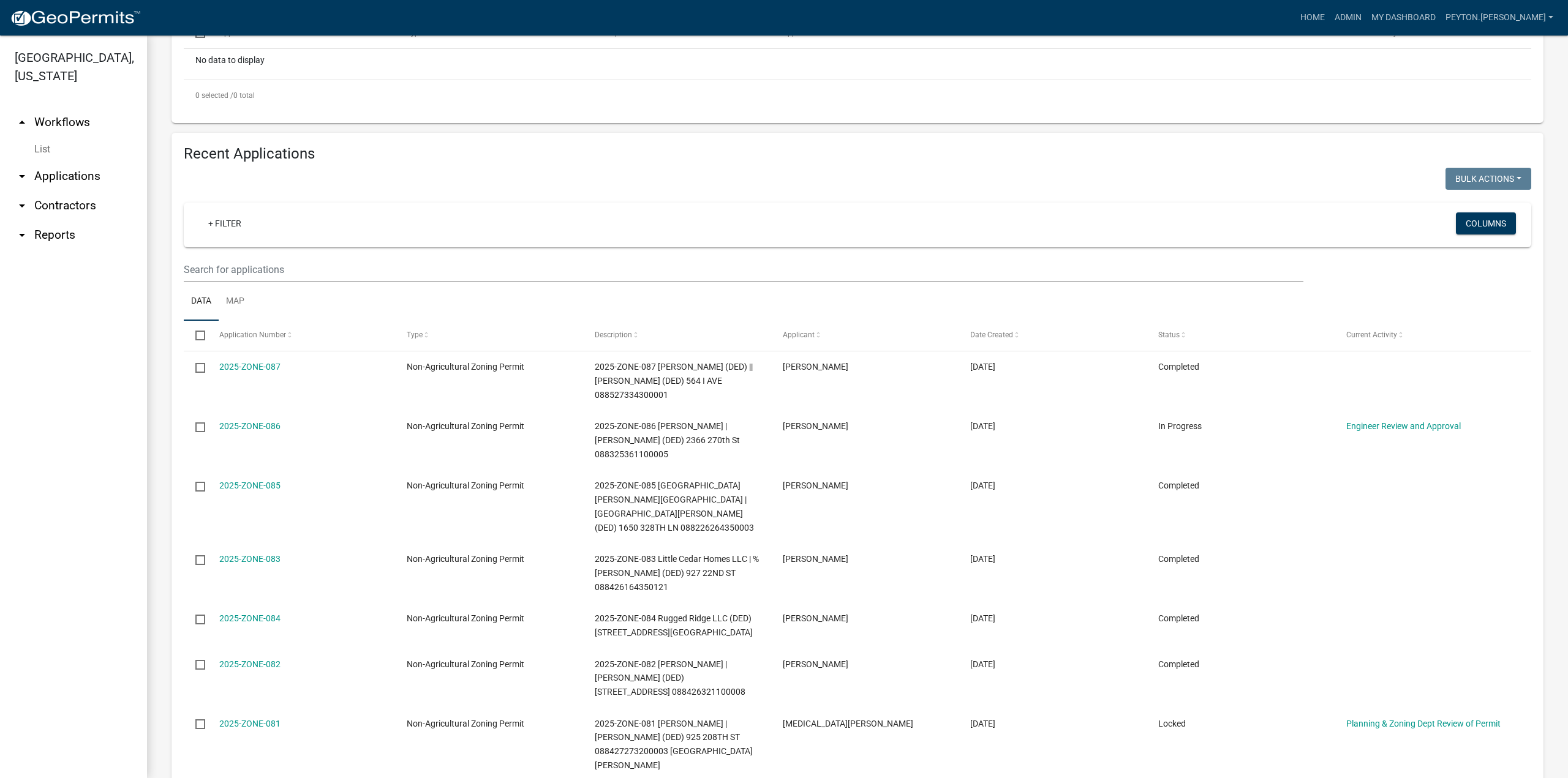
scroll to position [367, 0]
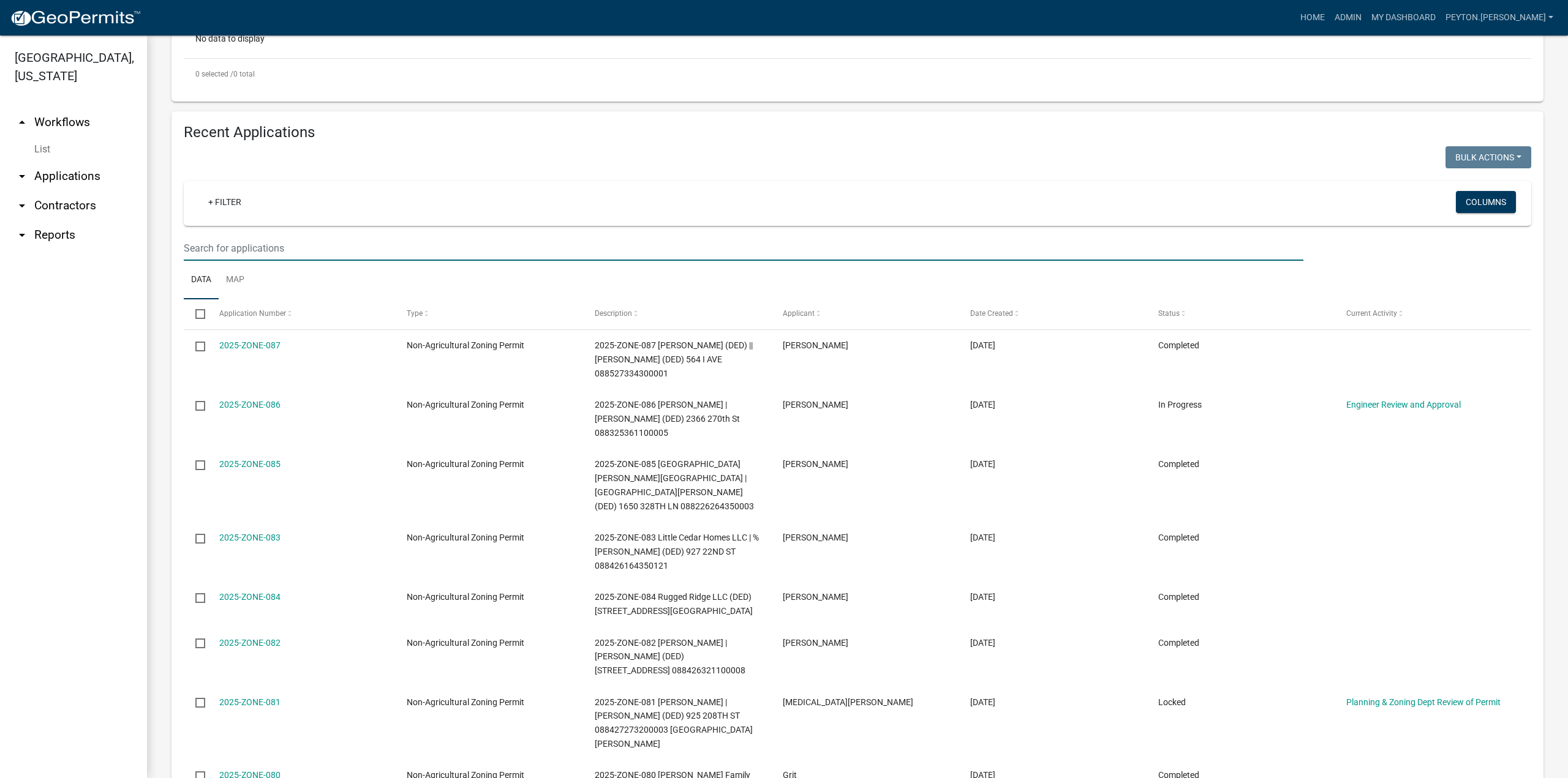
click at [264, 254] on input "text" at bounding box center [743, 248] width 1119 height 25
type input "[PERSON_NAME]"
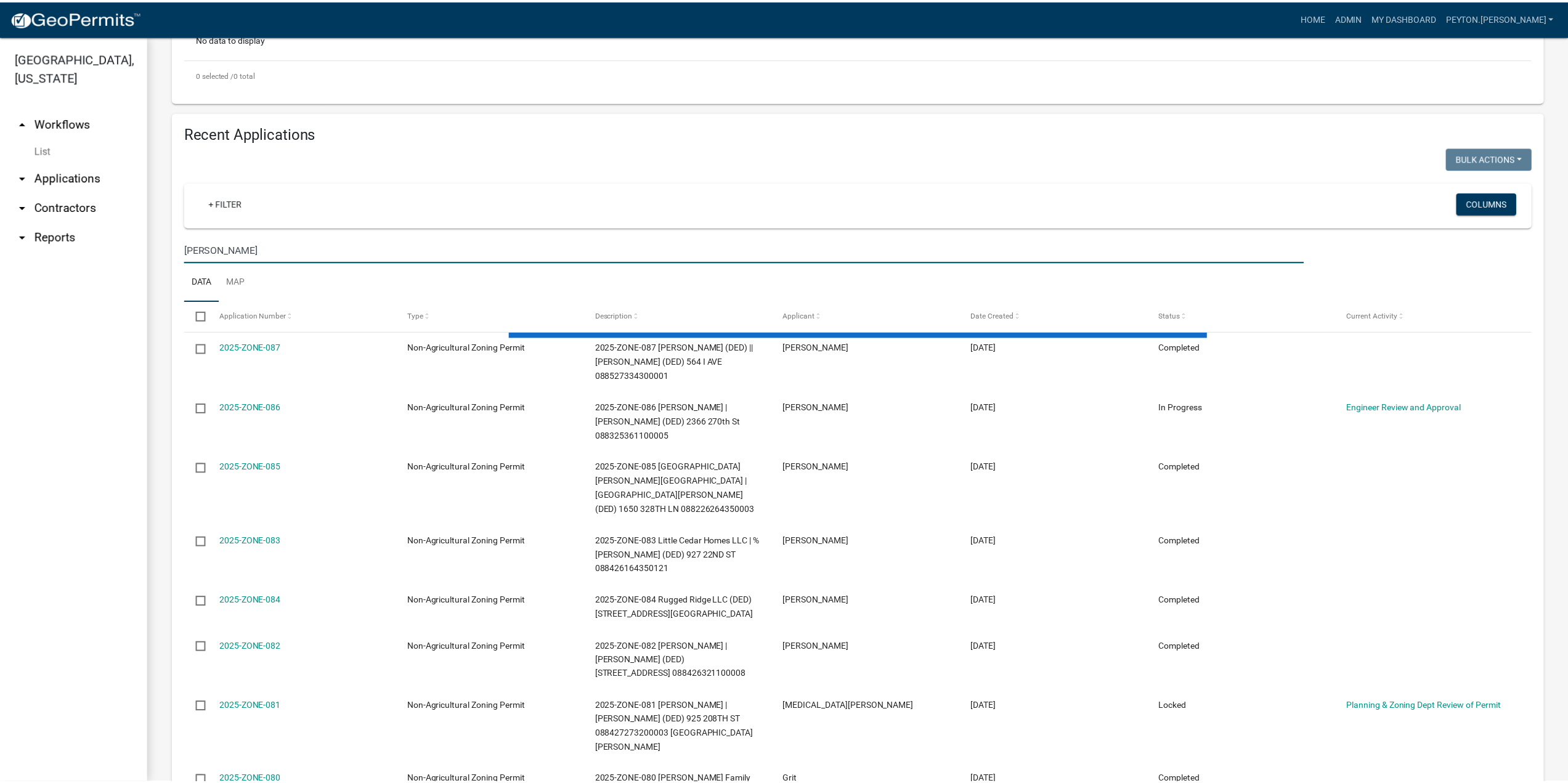
scroll to position [321, 0]
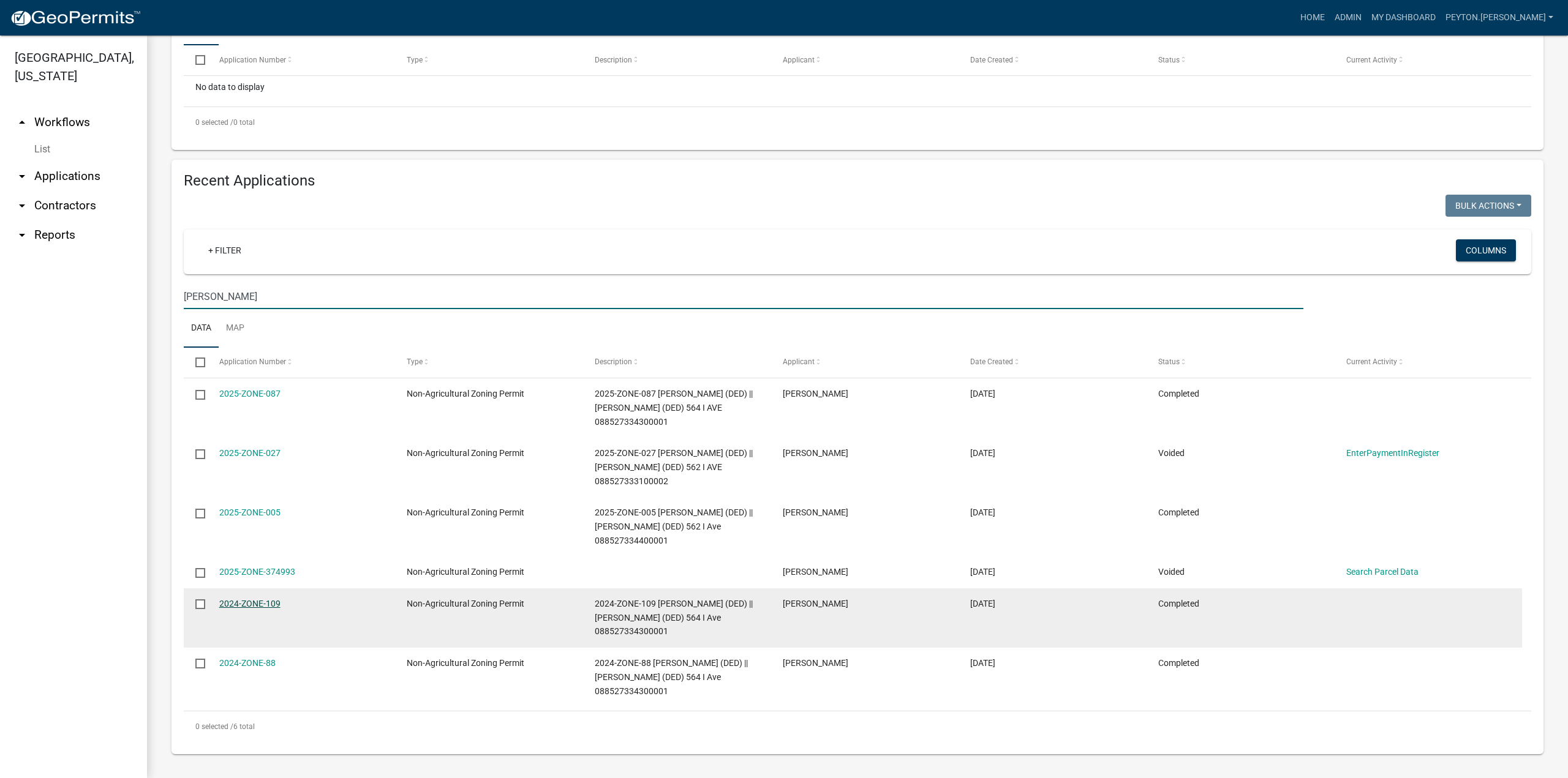
click at [240, 601] on link "2024-ZONE-109" at bounding box center [250, 604] width 61 height 10
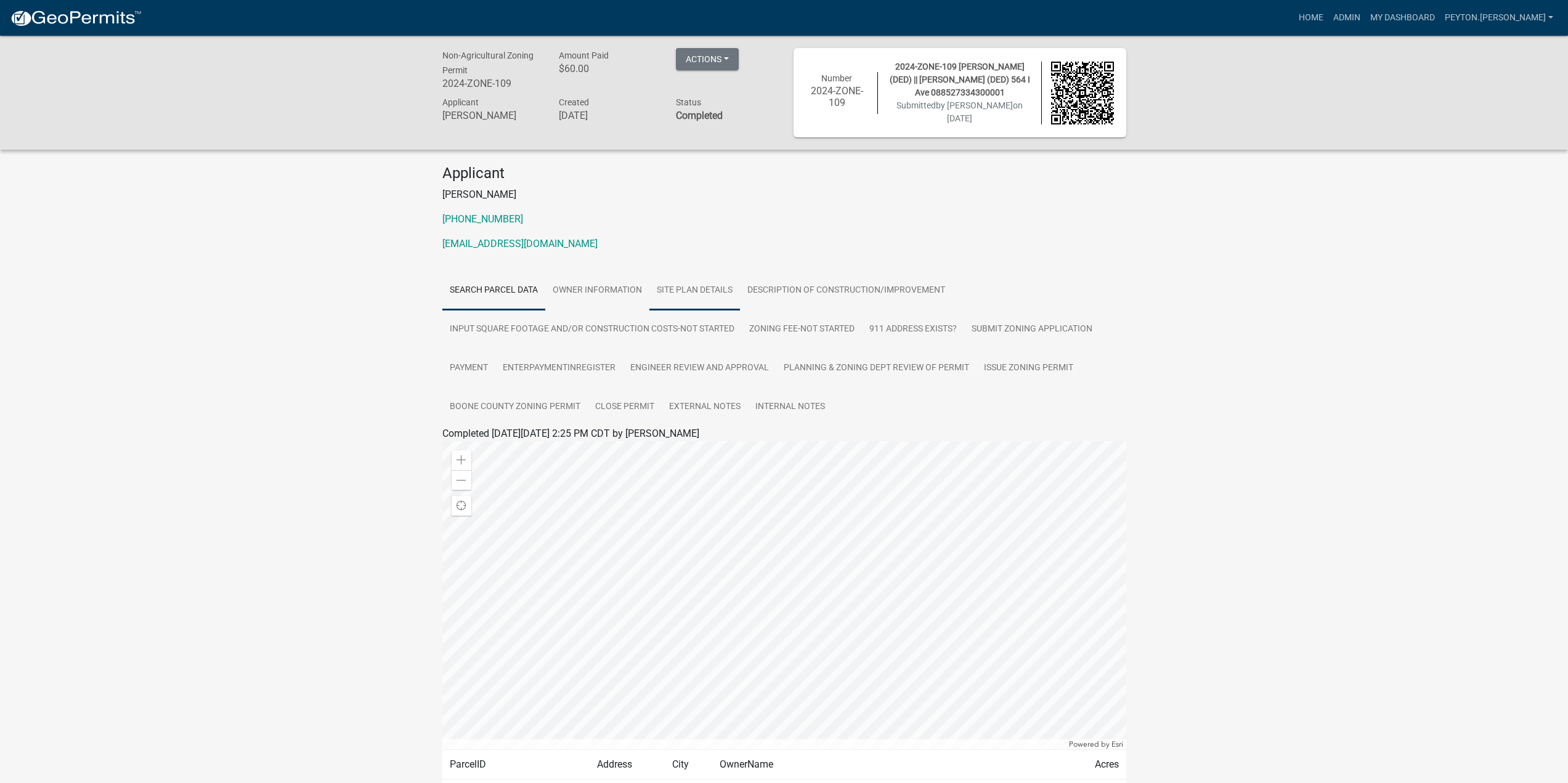
click at [726, 293] on link "Site Plan Details" at bounding box center [695, 290] width 91 height 39
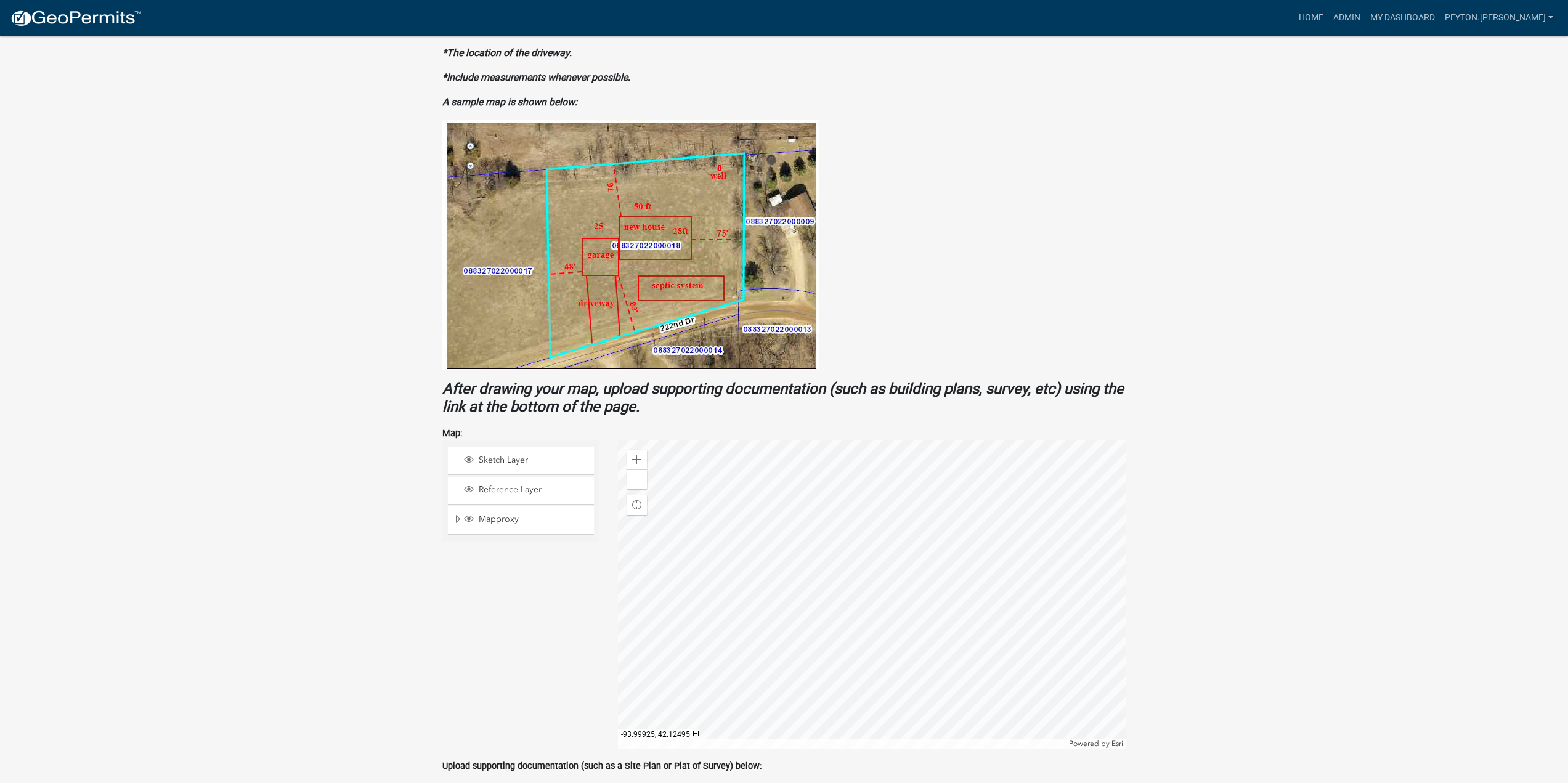
scroll to position [531, 0]
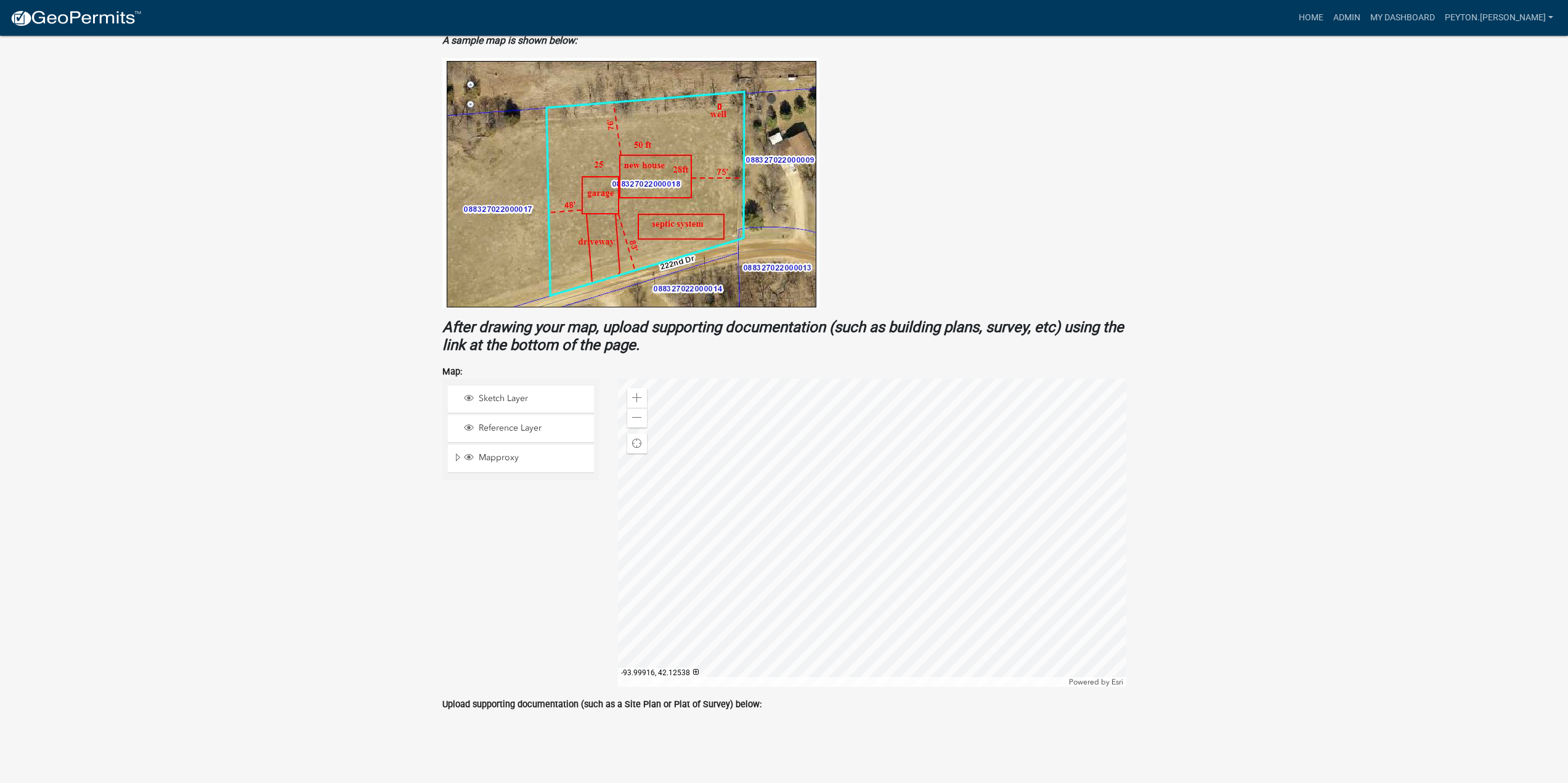
click at [864, 525] on div at bounding box center [872, 532] width 508 height 308
click at [637, 392] on div "Zoom in" at bounding box center [637, 398] width 20 height 20
click at [837, 408] on div at bounding box center [872, 532] width 508 height 308
click at [636, 411] on div "Zoom out" at bounding box center [637, 417] width 20 height 20
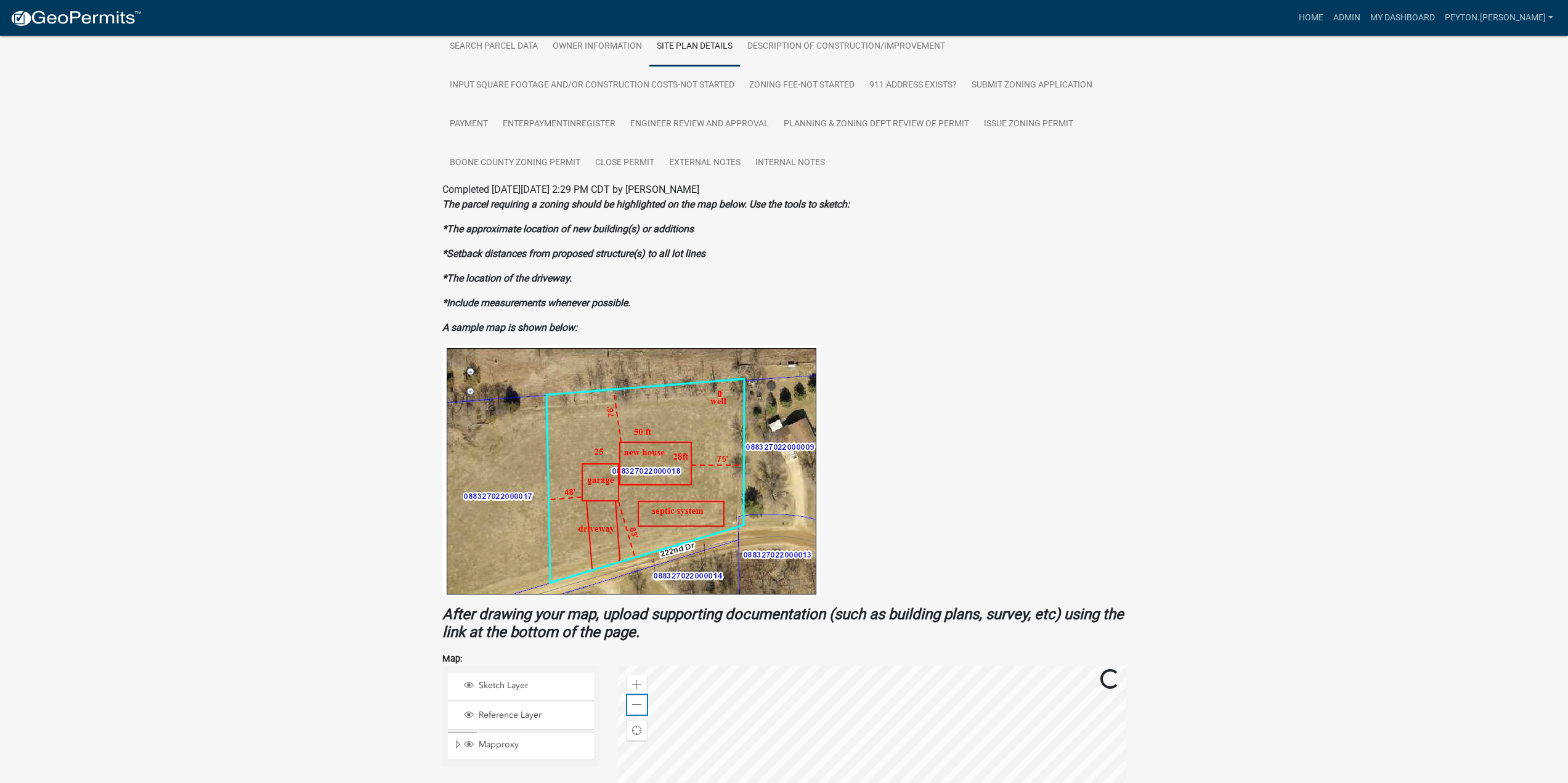
scroll to position [38, 0]
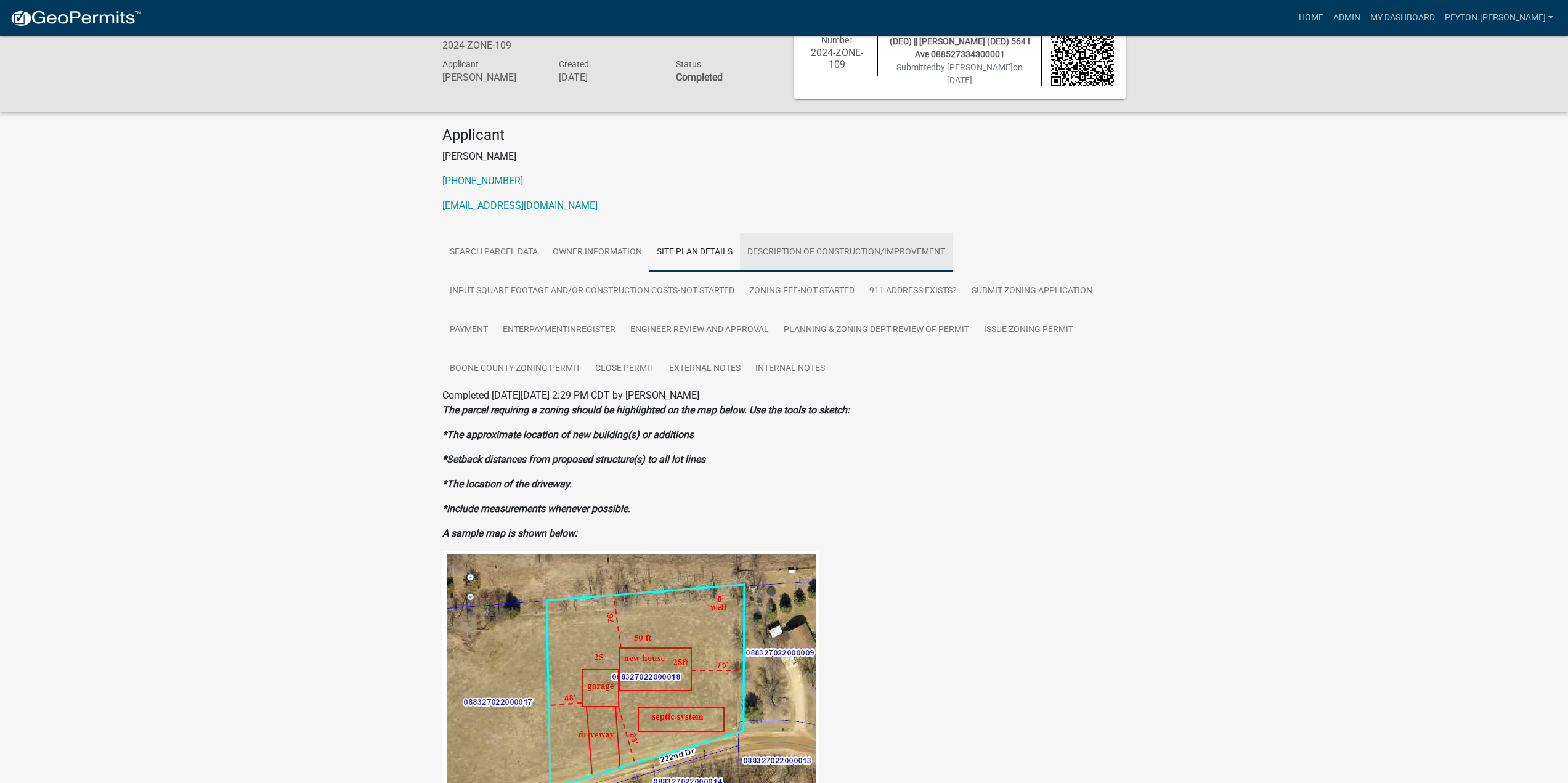
click at [807, 257] on link "Description of Construction/Improvement" at bounding box center [846, 253] width 212 height 39
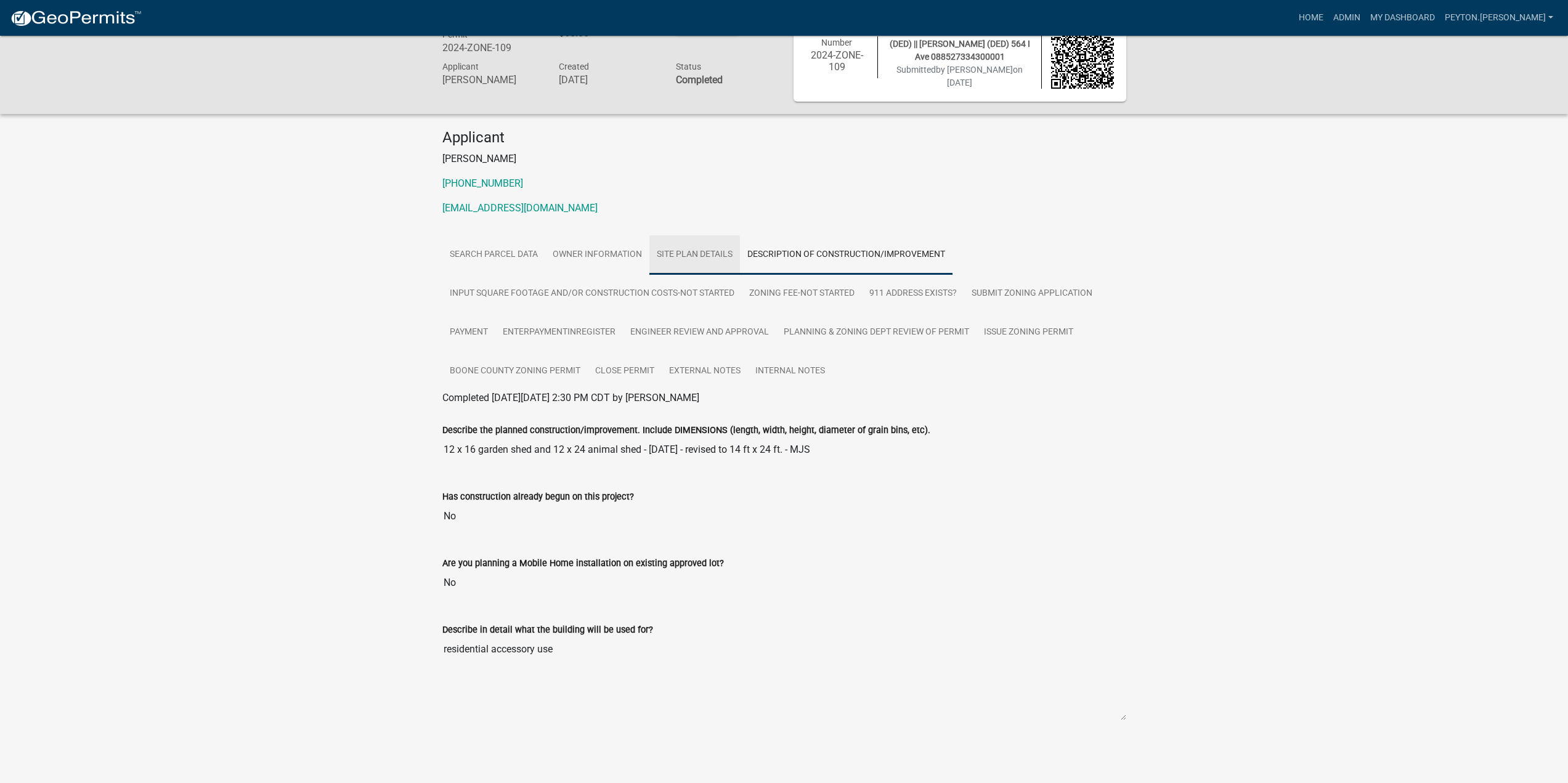
click at [685, 252] on link "Site Plan Details" at bounding box center [695, 255] width 91 height 39
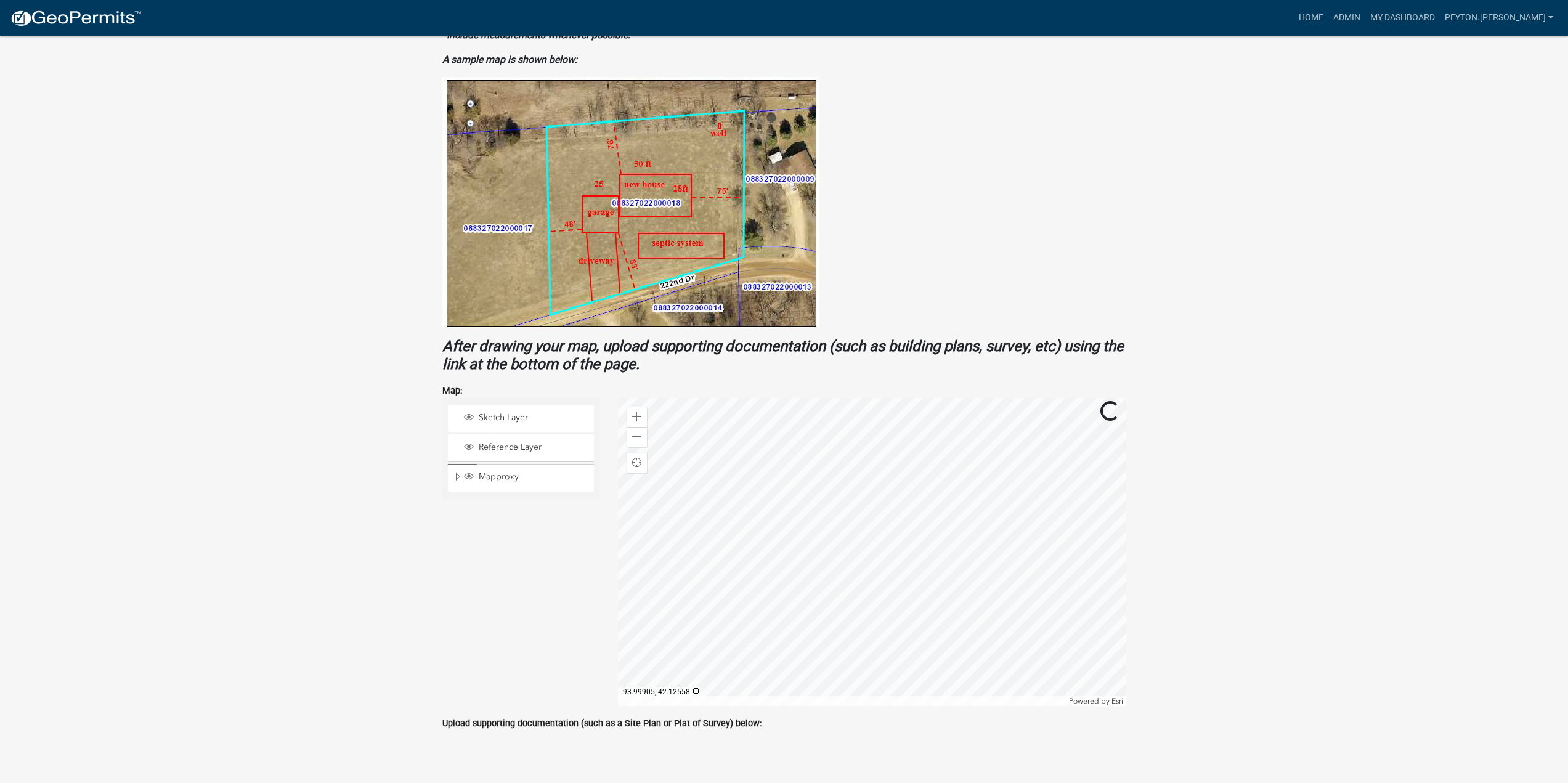
scroll to position [531, 0]
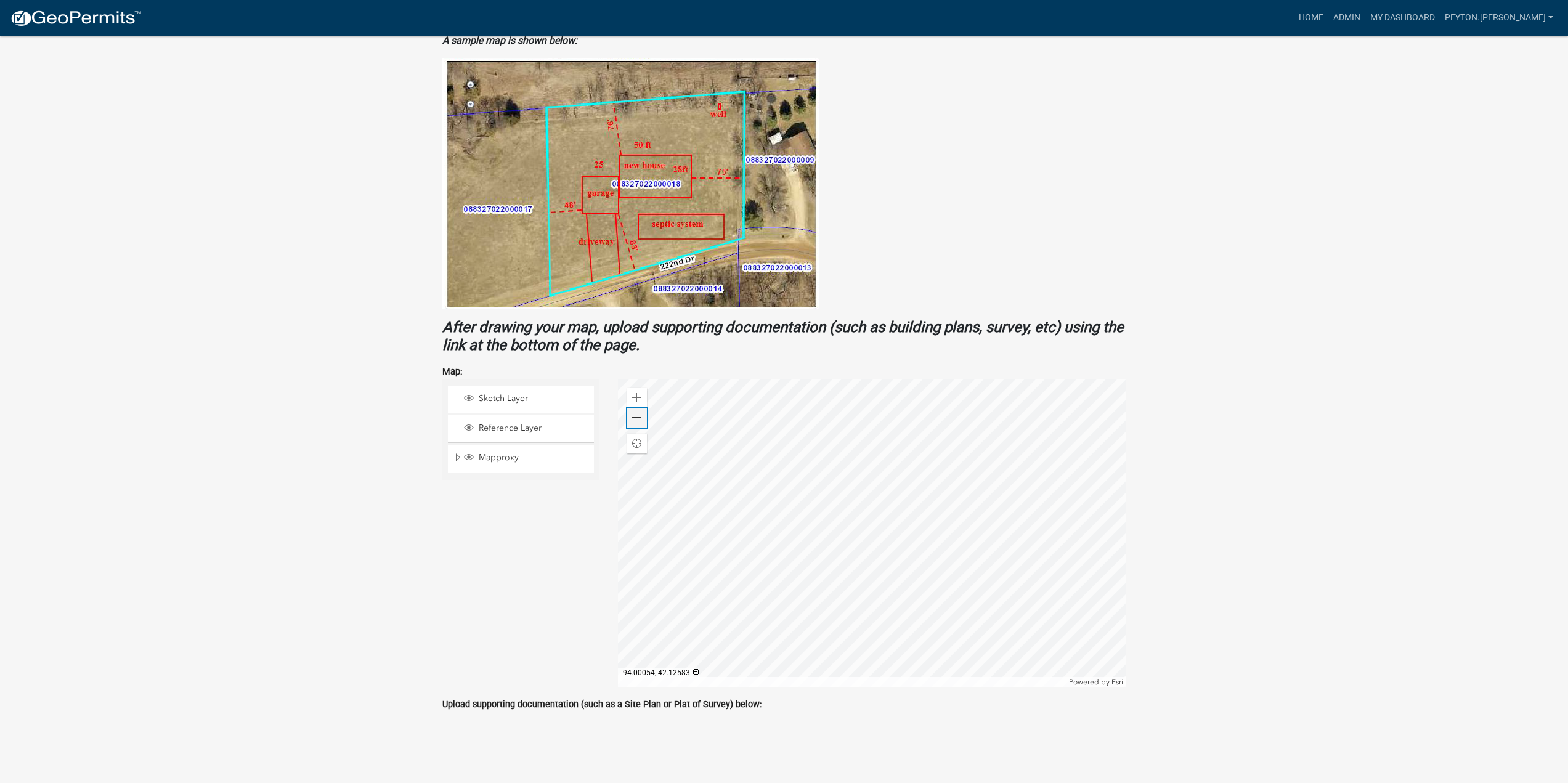
click at [634, 417] on span at bounding box center [637, 418] width 10 height 10
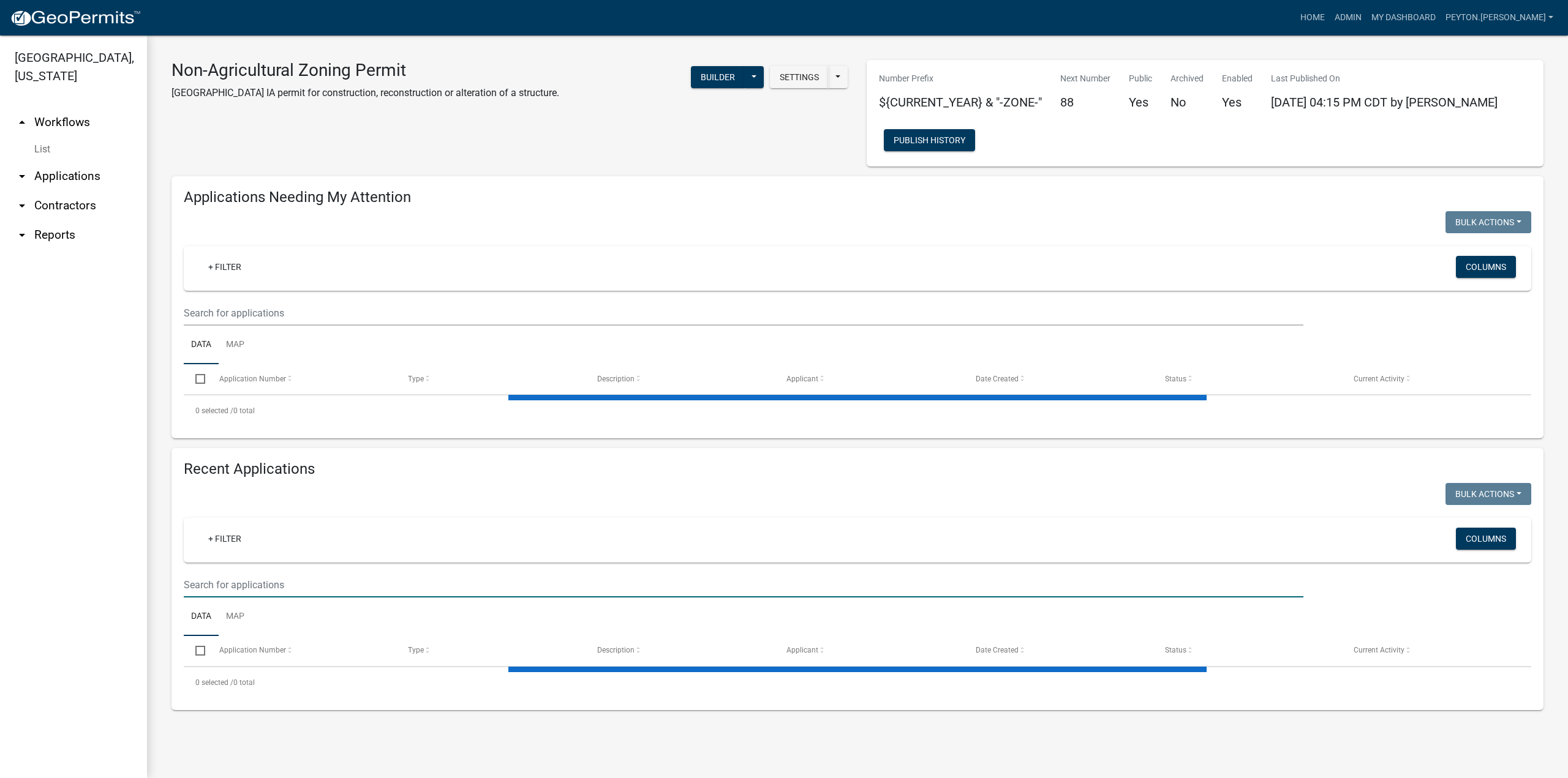
click at [230, 580] on input "text" at bounding box center [743, 584] width 1119 height 25
type input "[PERSON_NAME]"
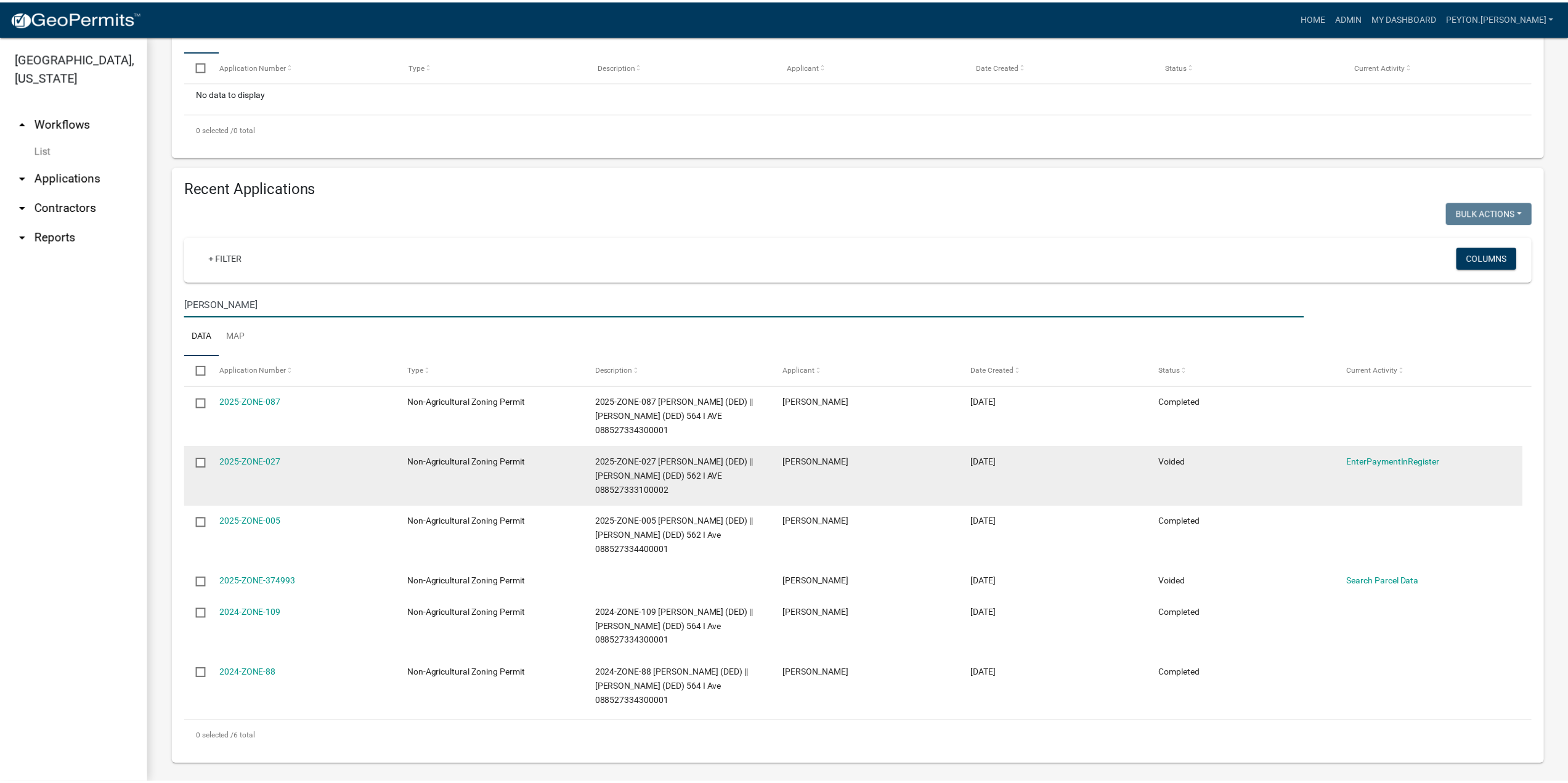
scroll to position [321, 0]
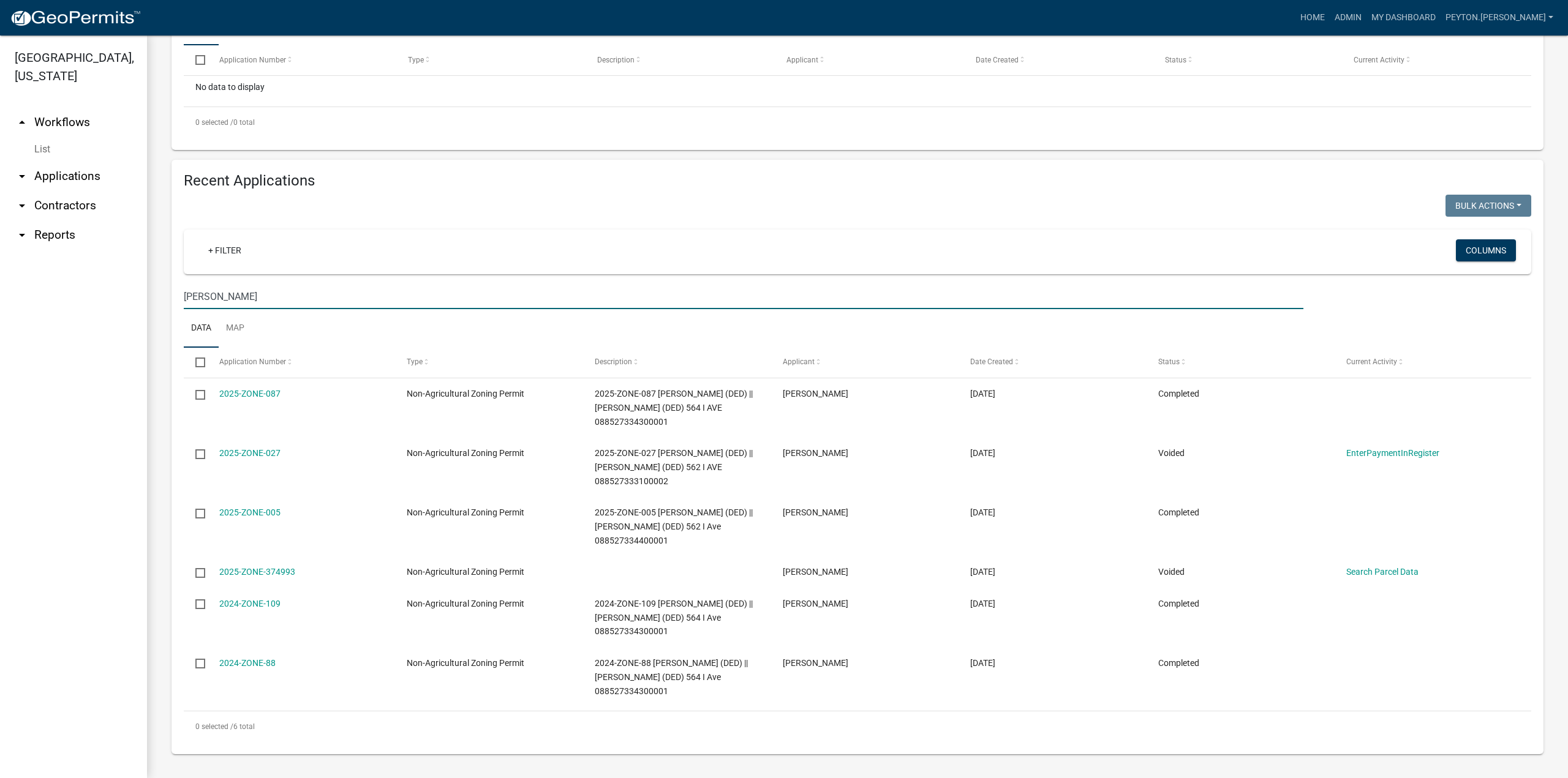
click at [243, 659] on link "2024-ZONE-88" at bounding box center [248, 664] width 56 height 10
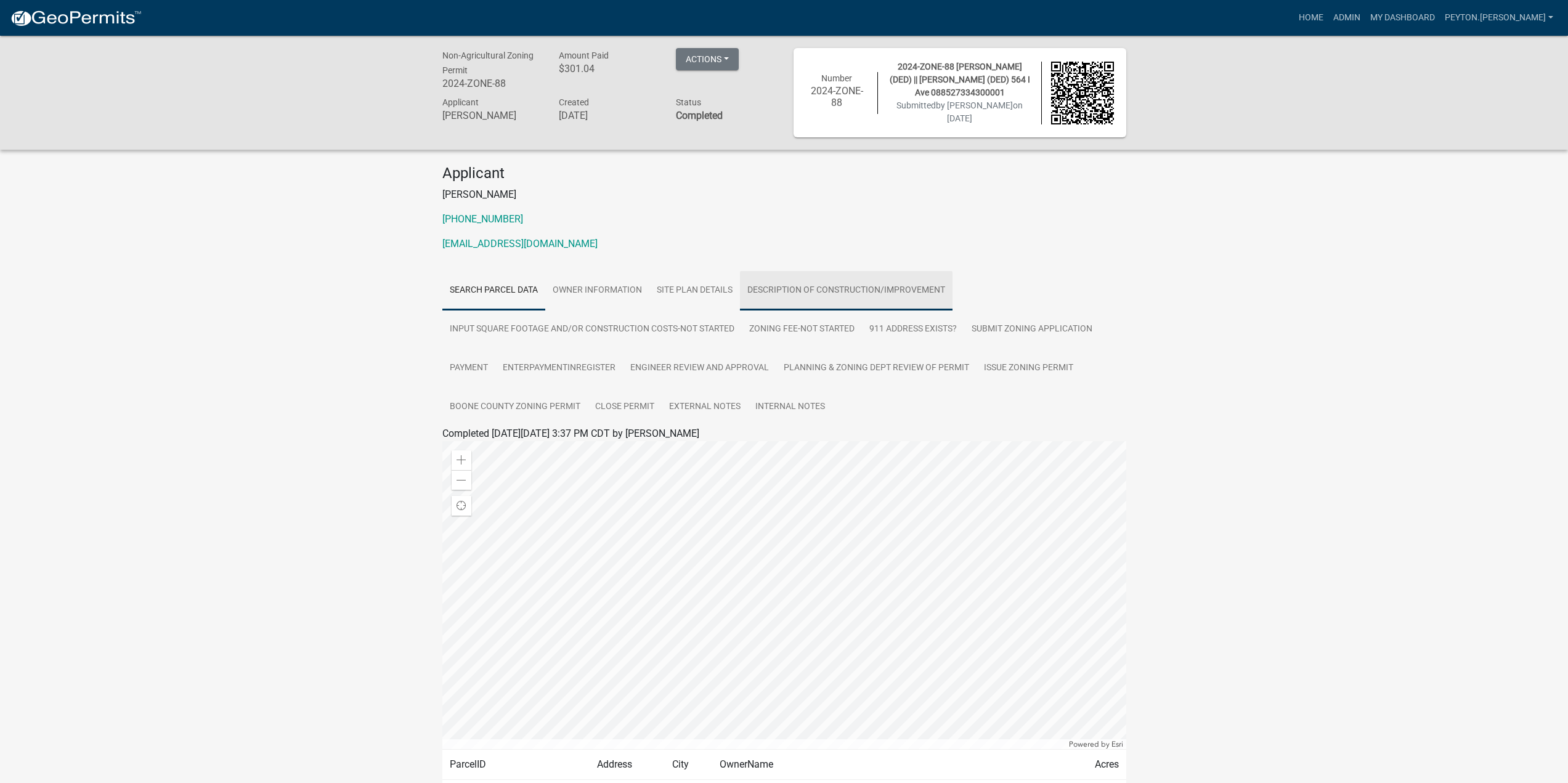
click at [802, 287] on link "Description of Construction/Improvement" at bounding box center [846, 290] width 212 height 39
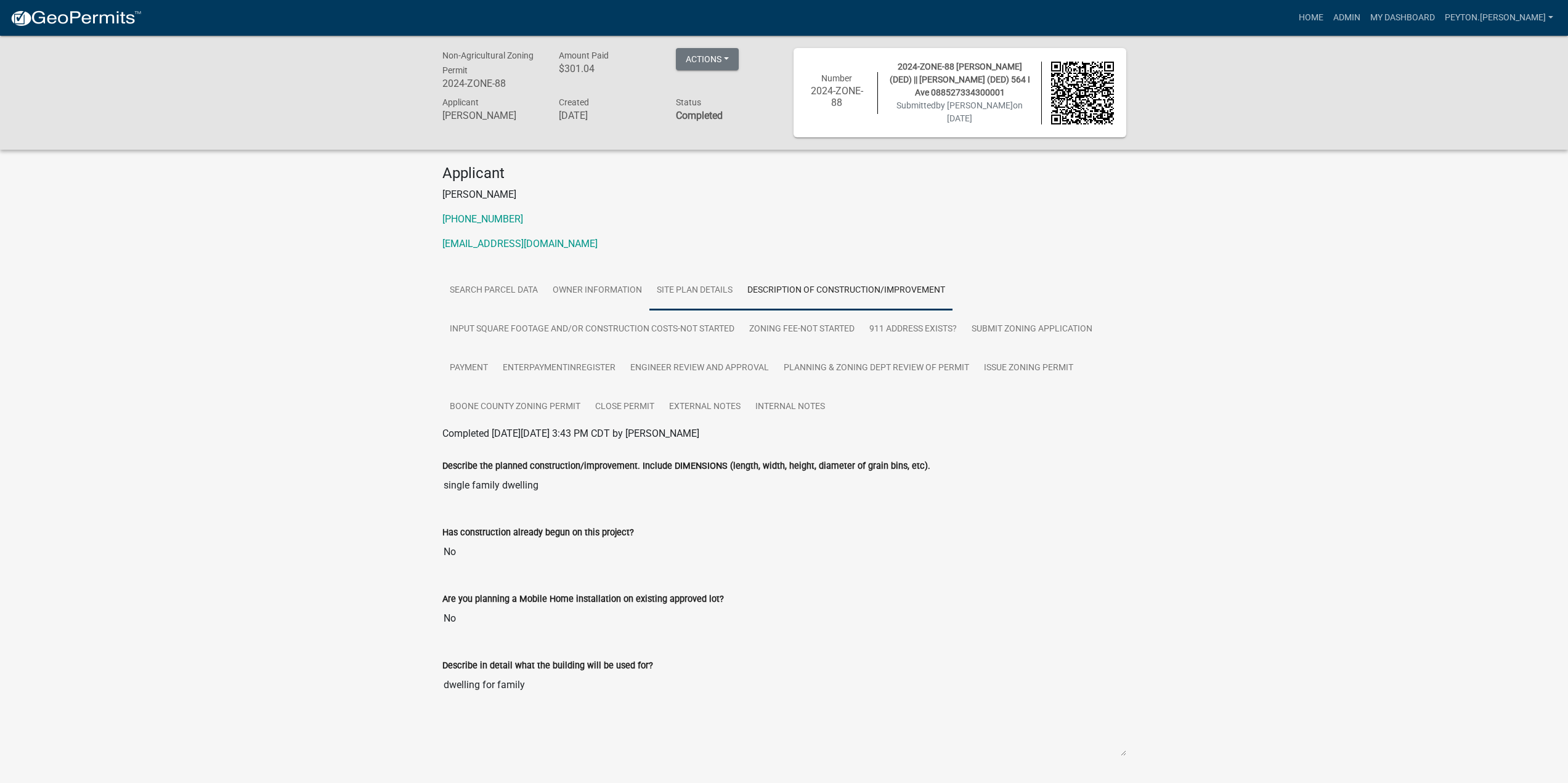
click at [690, 291] on link "Site Plan Details" at bounding box center [695, 290] width 91 height 39
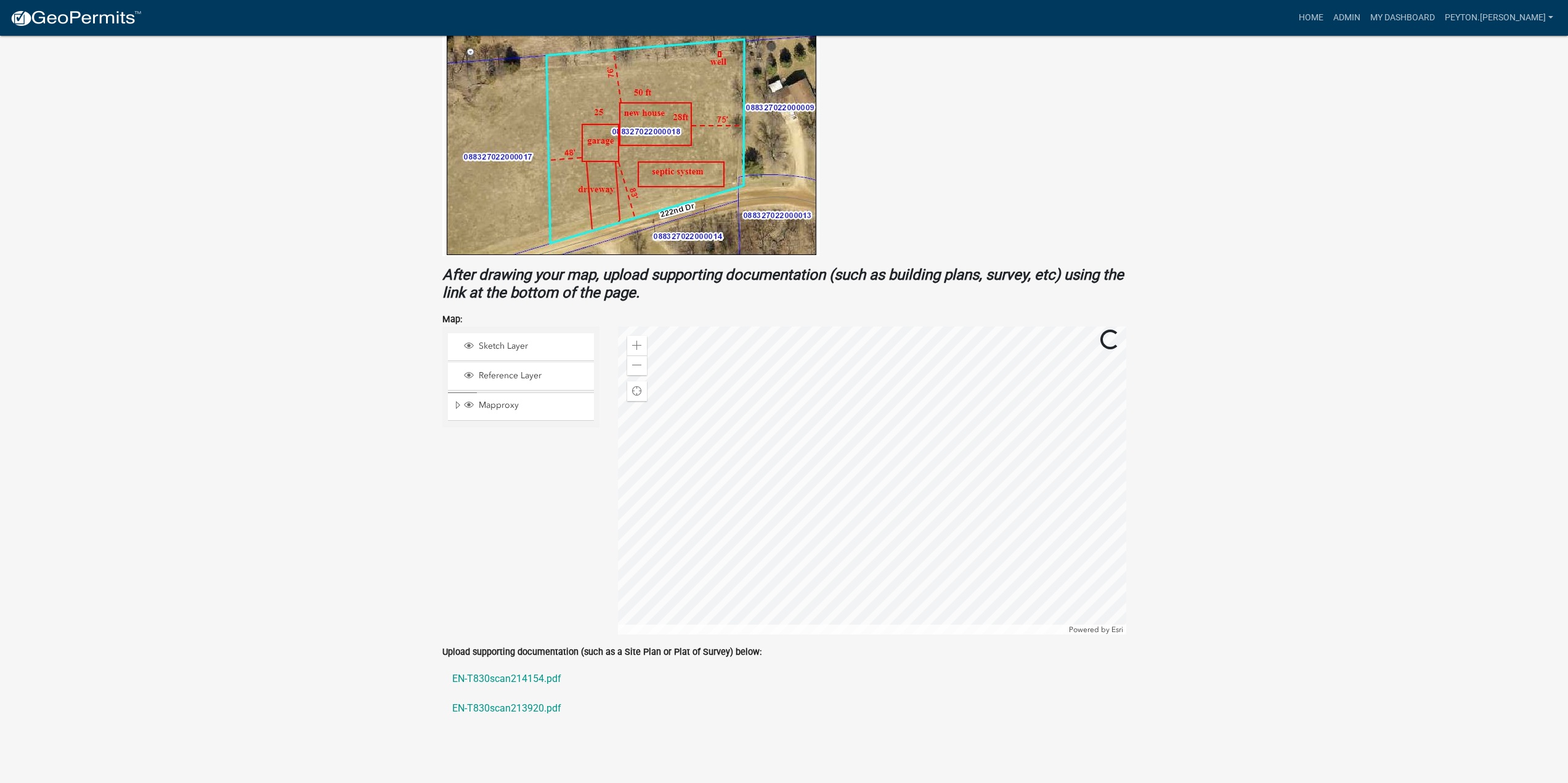
scroll to position [590, 0]
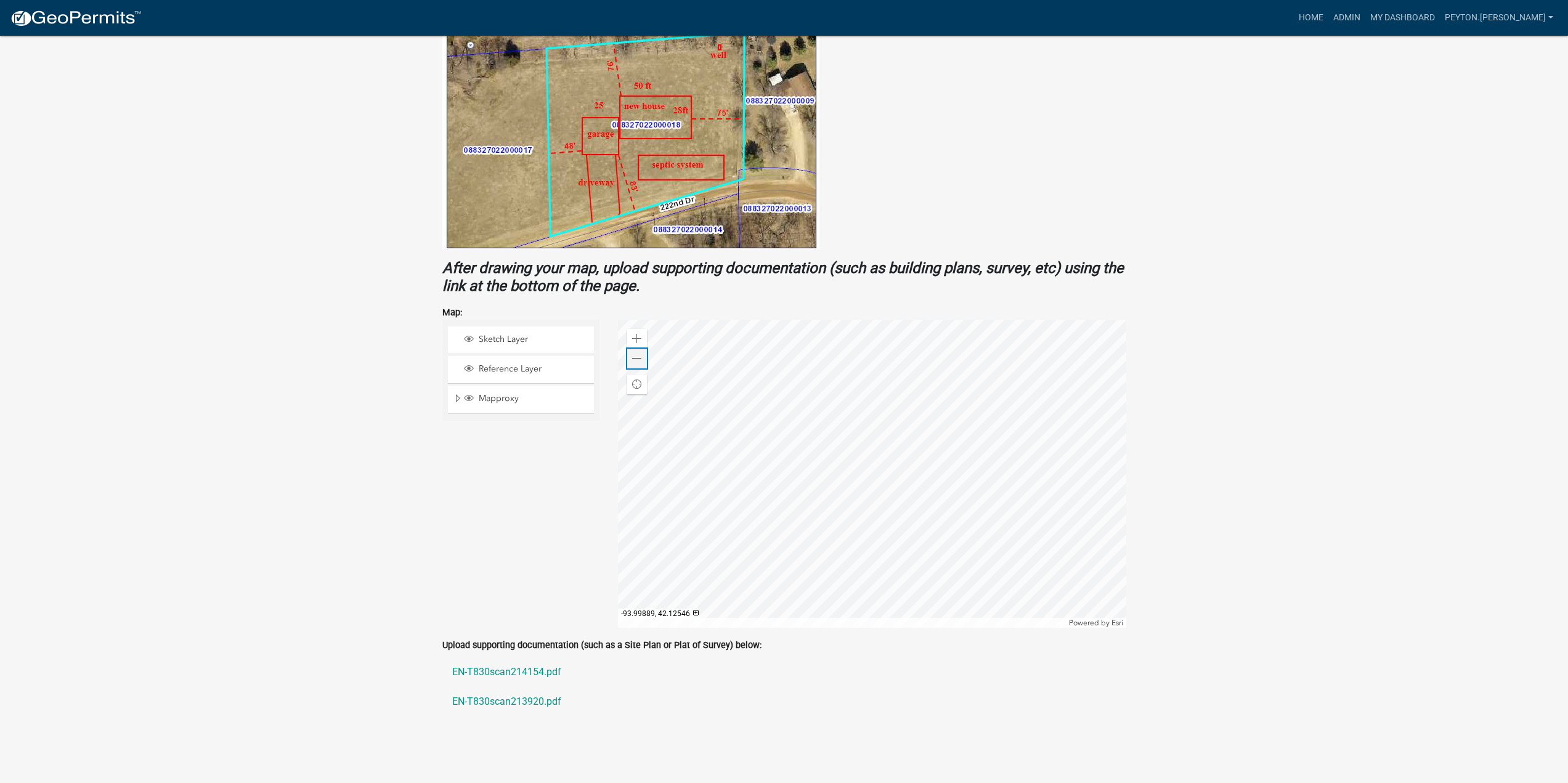
click at [638, 364] on div "Zoom out" at bounding box center [637, 359] width 20 height 20
click at [638, 364] on span at bounding box center [637, 359] width 10 height 10
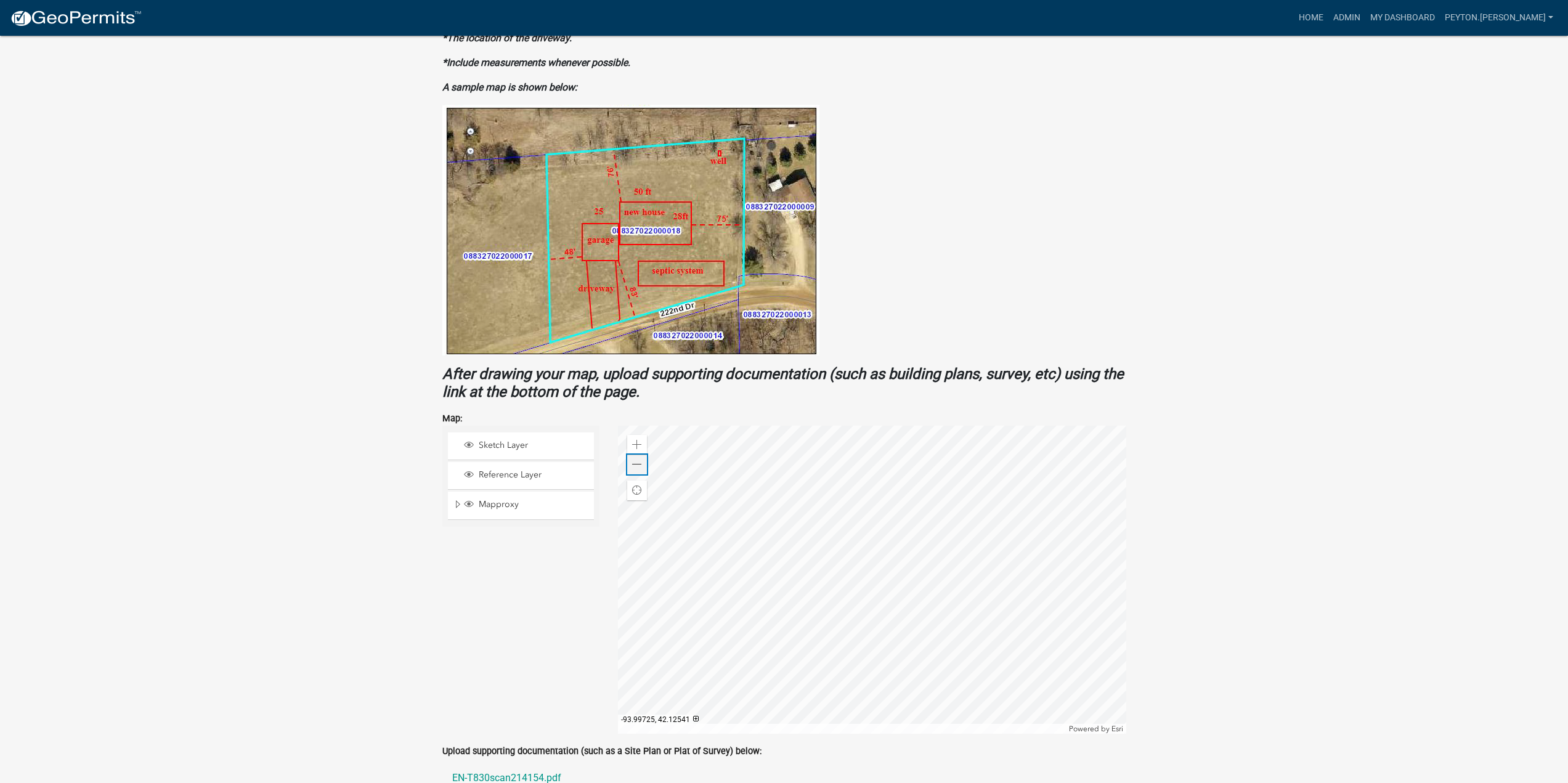
scroll to position [467, 0]
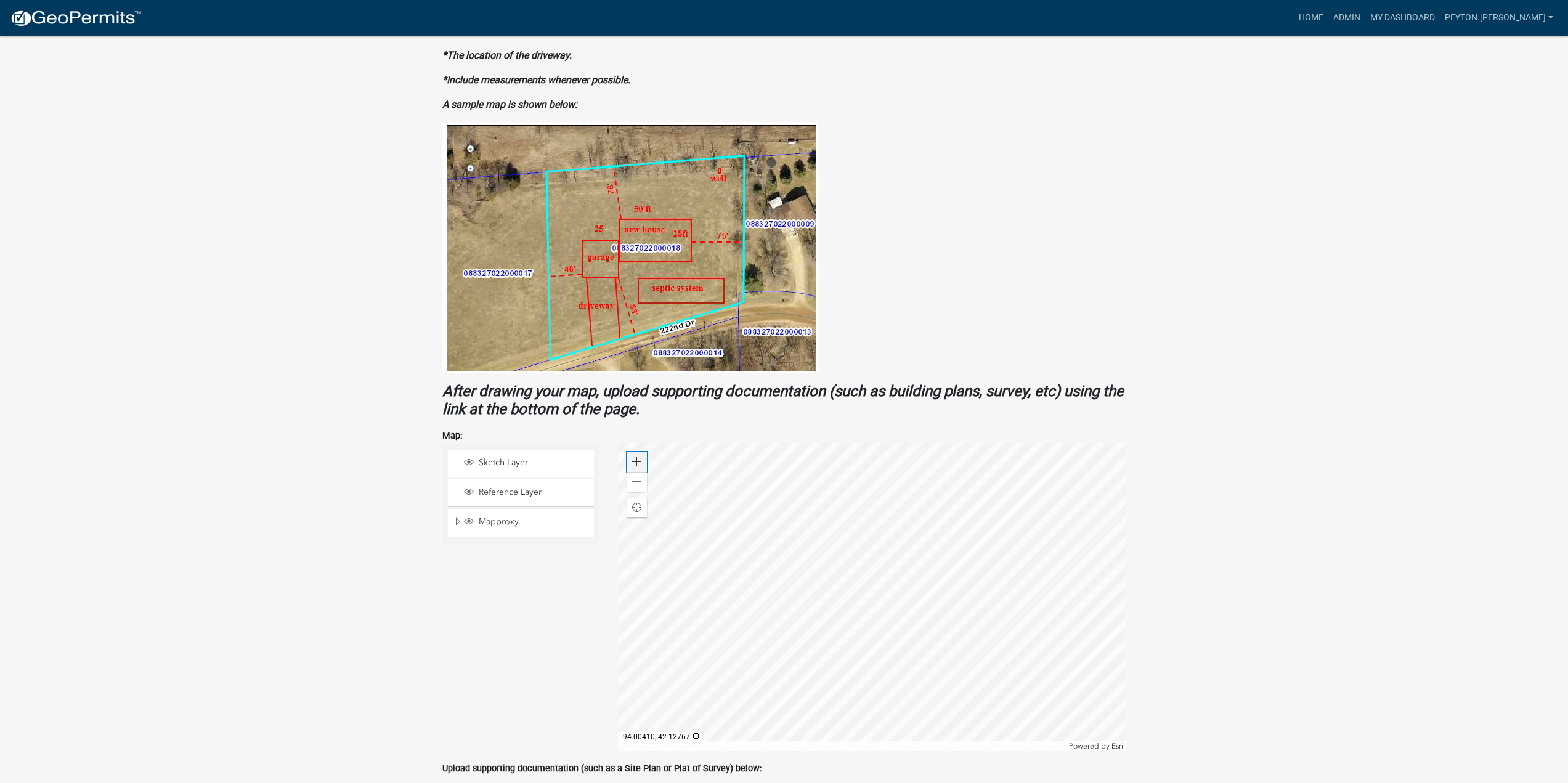
click at [638, 457] on span at bounding box center [637, 462] width 10 height 10
click at [1021, 617] on div at bounding box center [872, 597] width 508 height 308
click at [634, 480] on span at bounding box center [637, 482] width 10 height 10
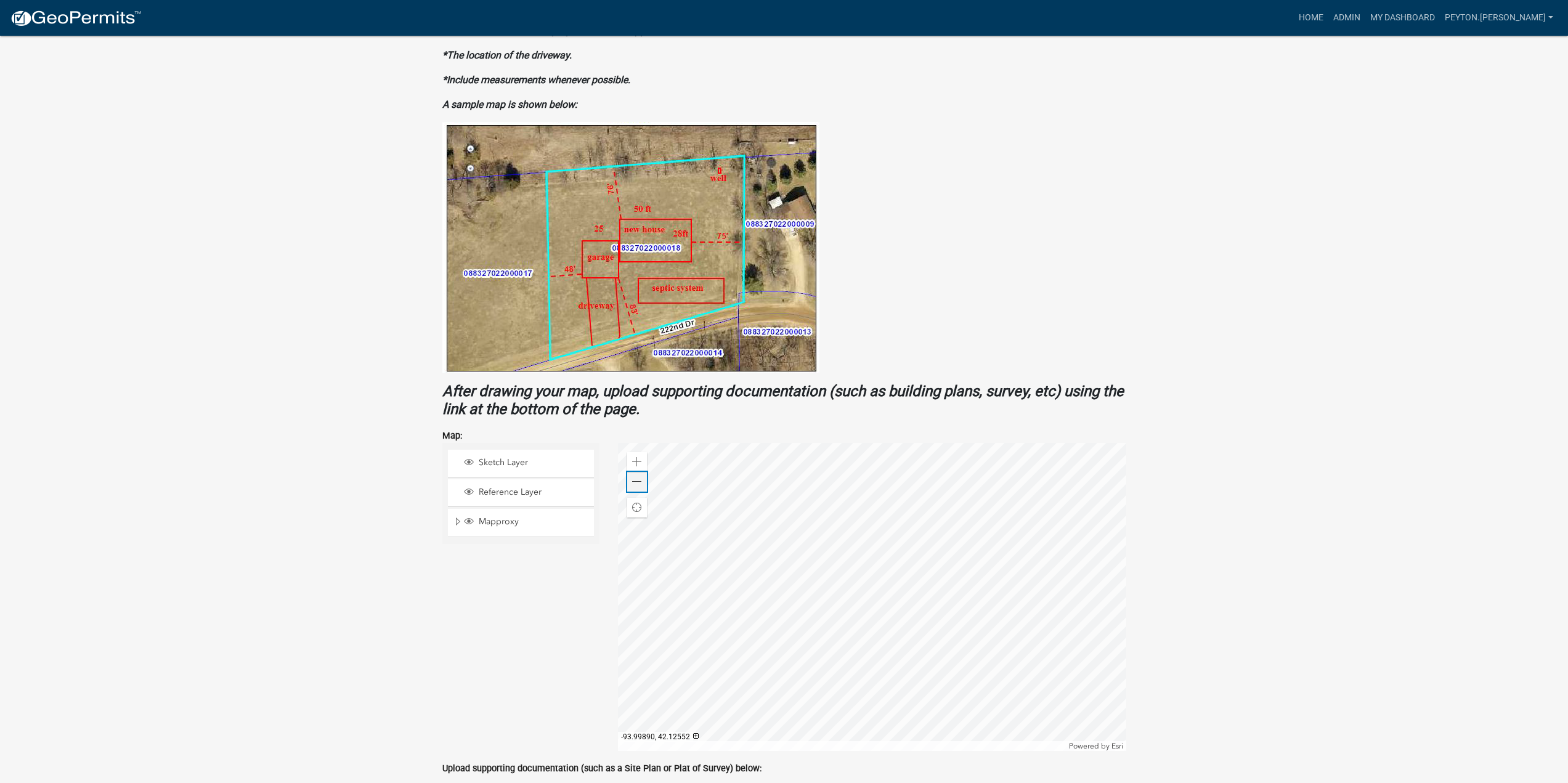
click at [634, 480] on span at bounding box center [637, 482] width 10 height 10
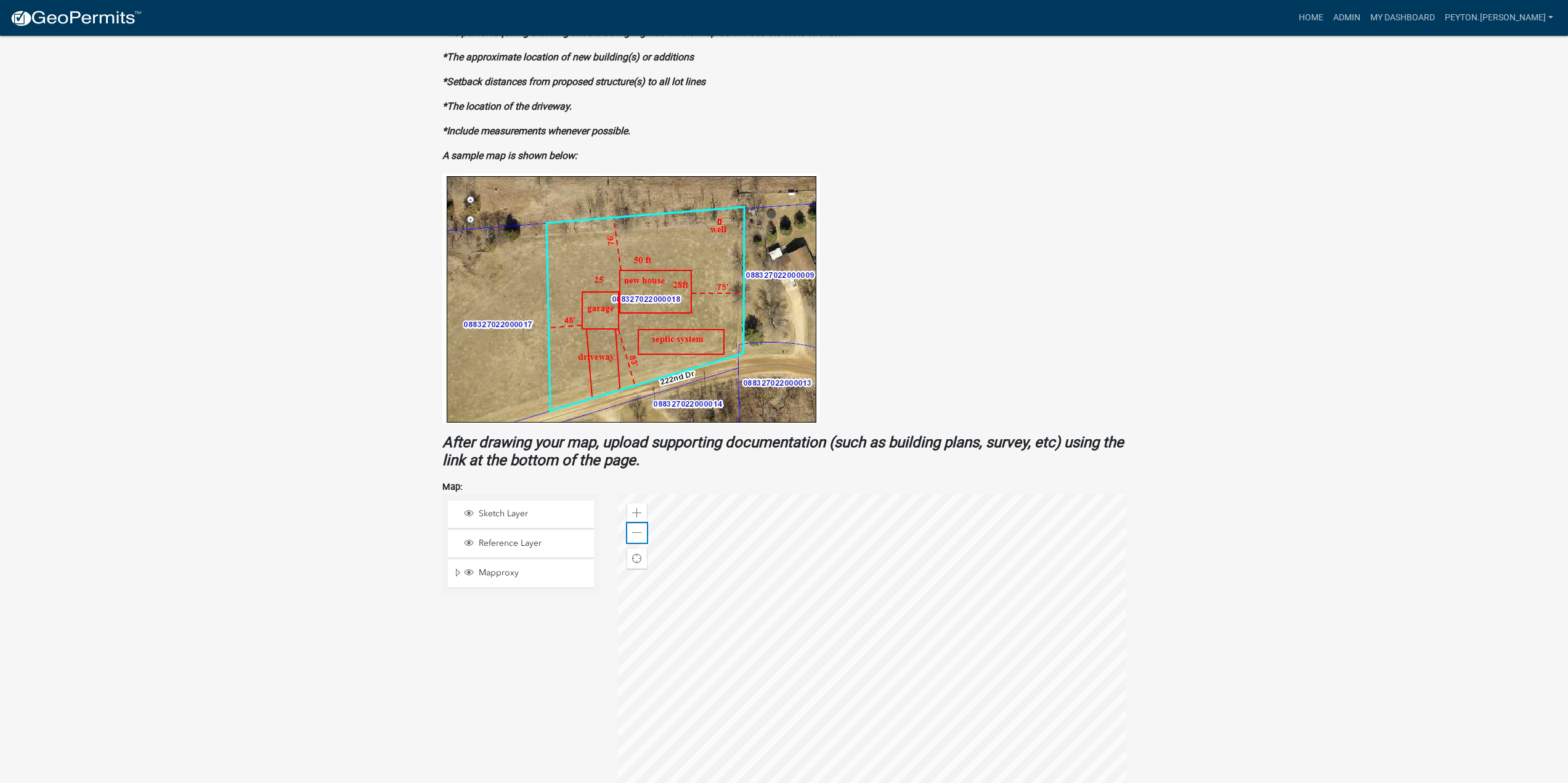
scroll to position [406, 0]
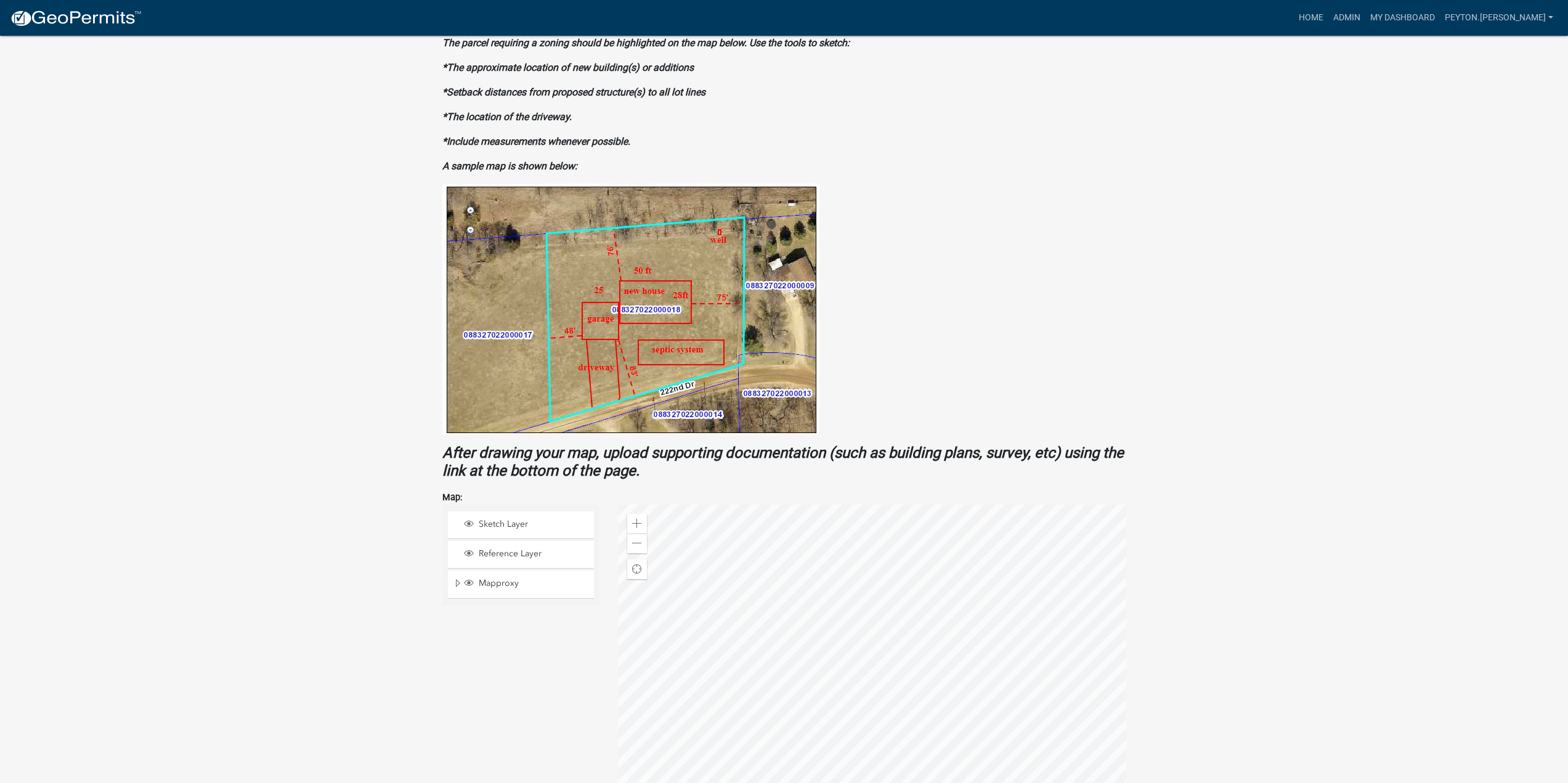
click at [926, 632] on div at bounding box center [872, 658] width 508 height 308
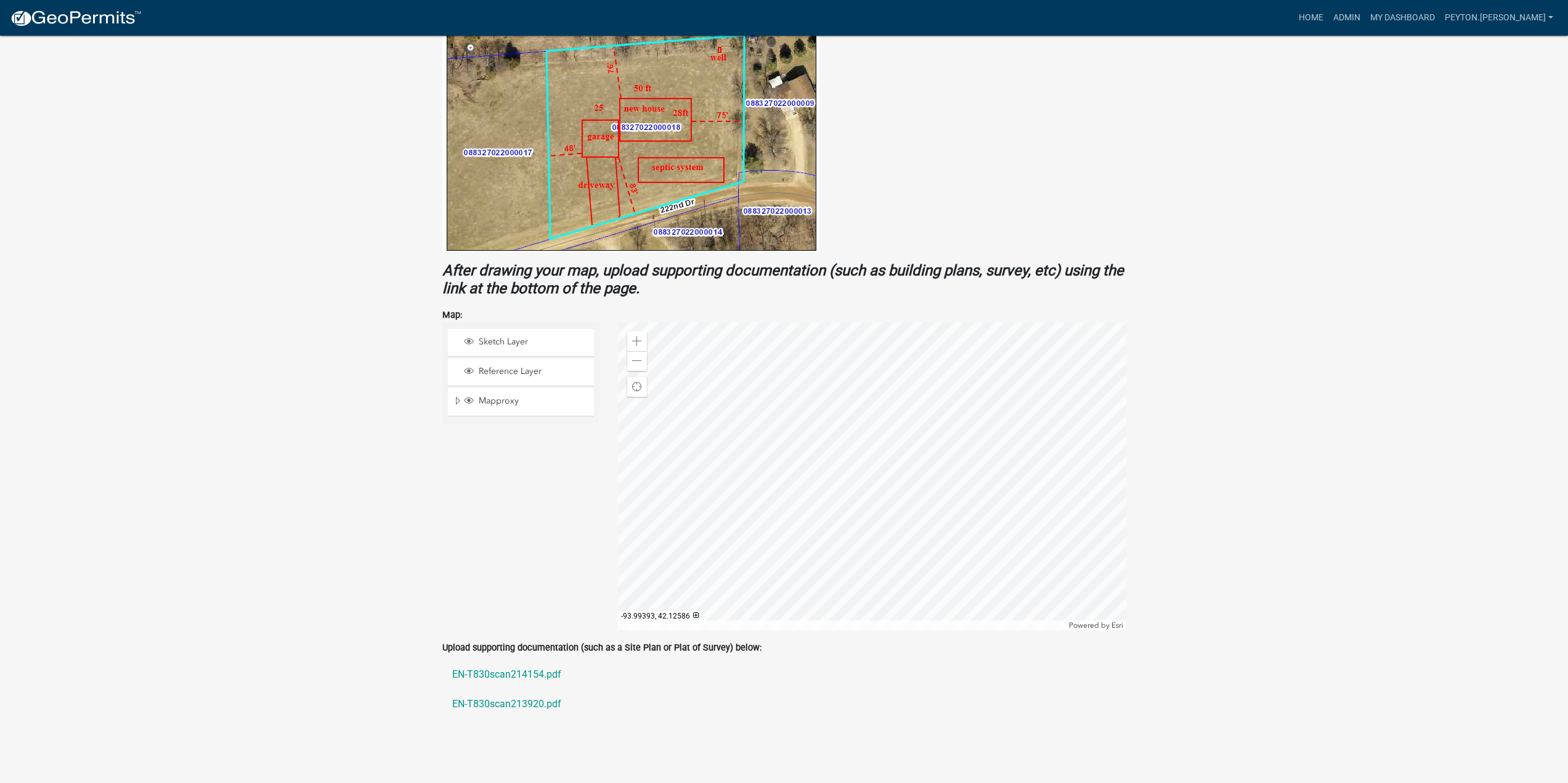
scroll to position [590, 0]
click at [633, 340] on span at bounding box center [637, 339] width 10 height 10
click at [640, 361] on span at bounding box center [637, 359] width 10 height 10
